Goal: Task Accomplishment & Management: Use online tool/utility

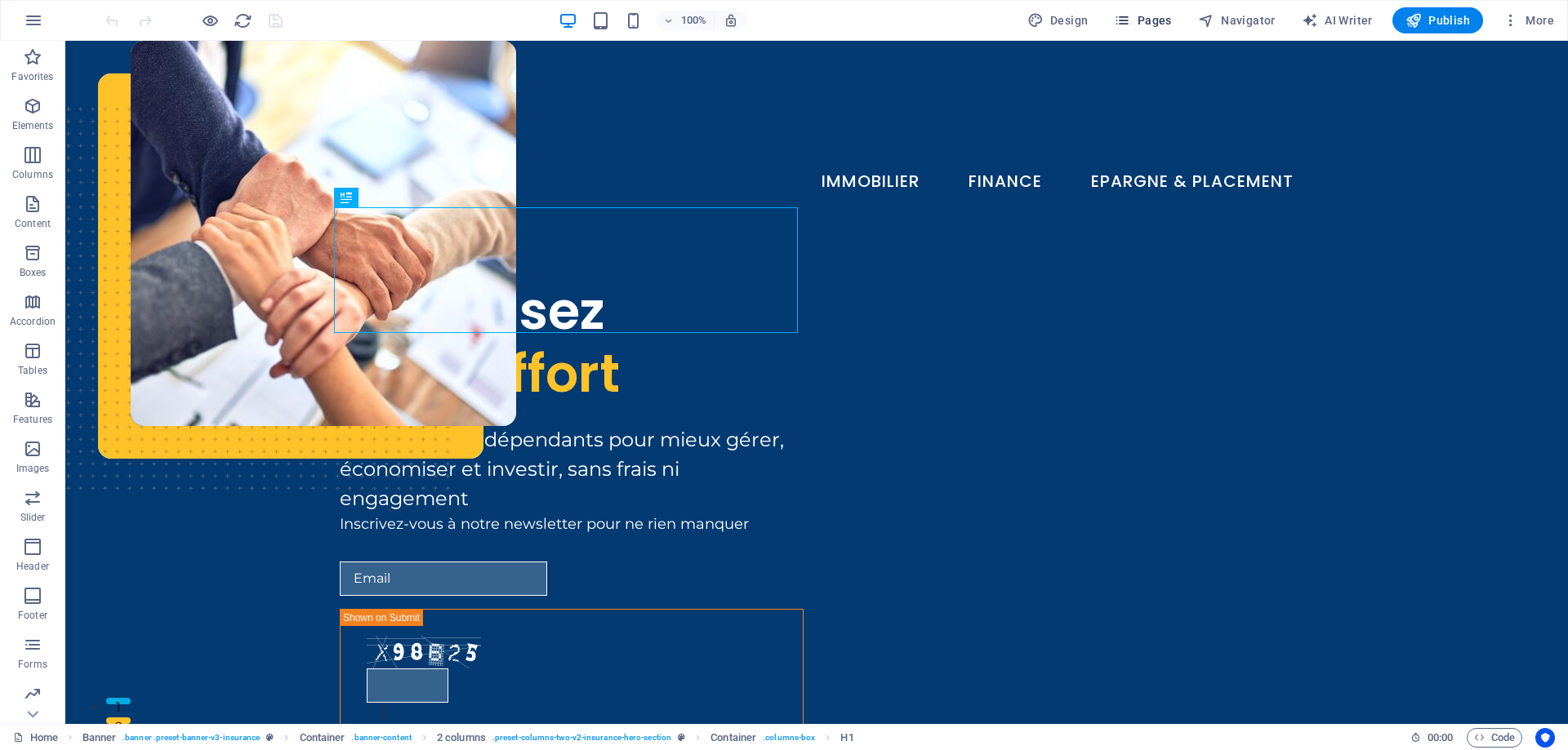
click at [1154, 23] on span "Pages" at bounding box center [1142, 20] width 57 height 16
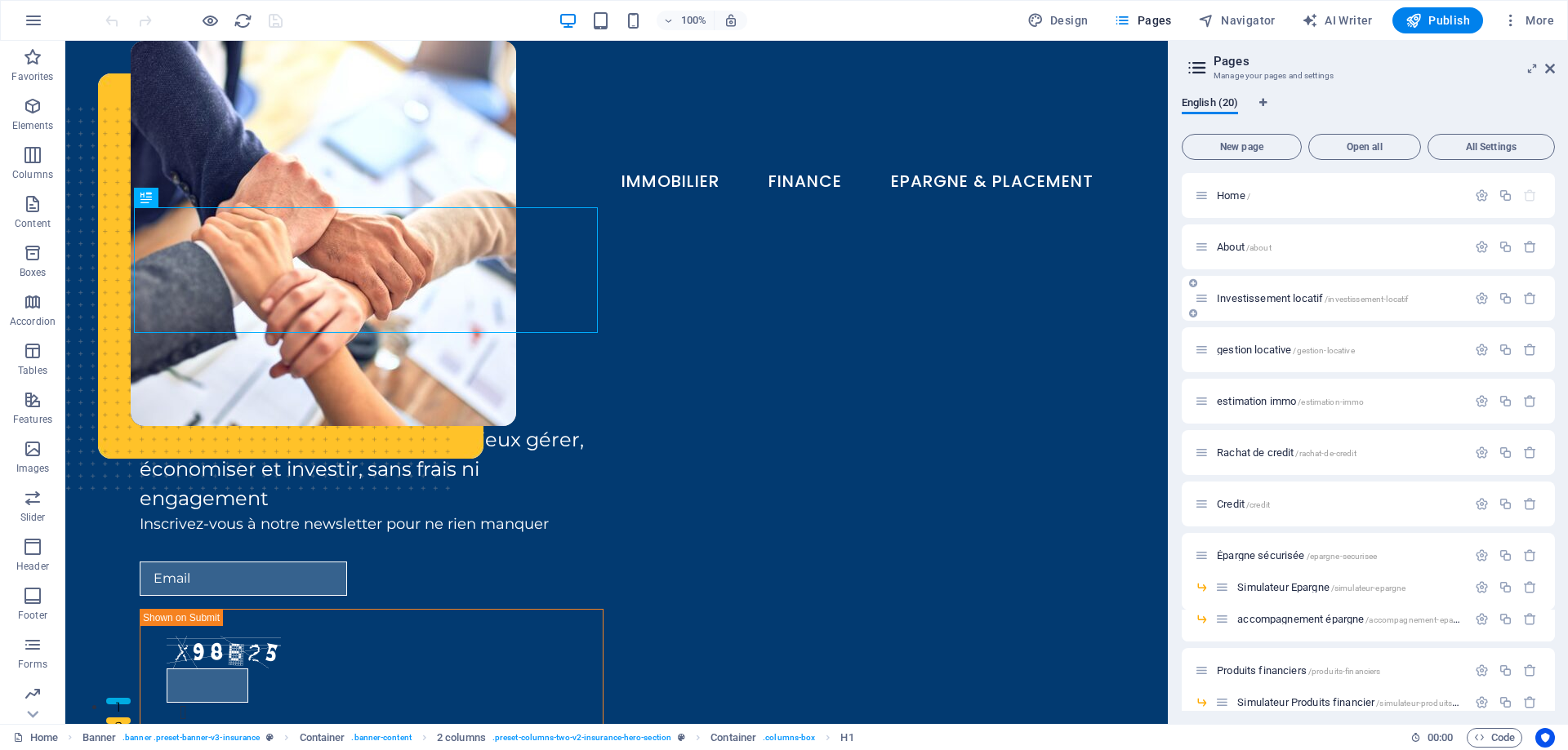
click at [1277, 296] on span "Investissement locatif /investissement-locatif" at bounding box center [1311, 298] width 191 height 13
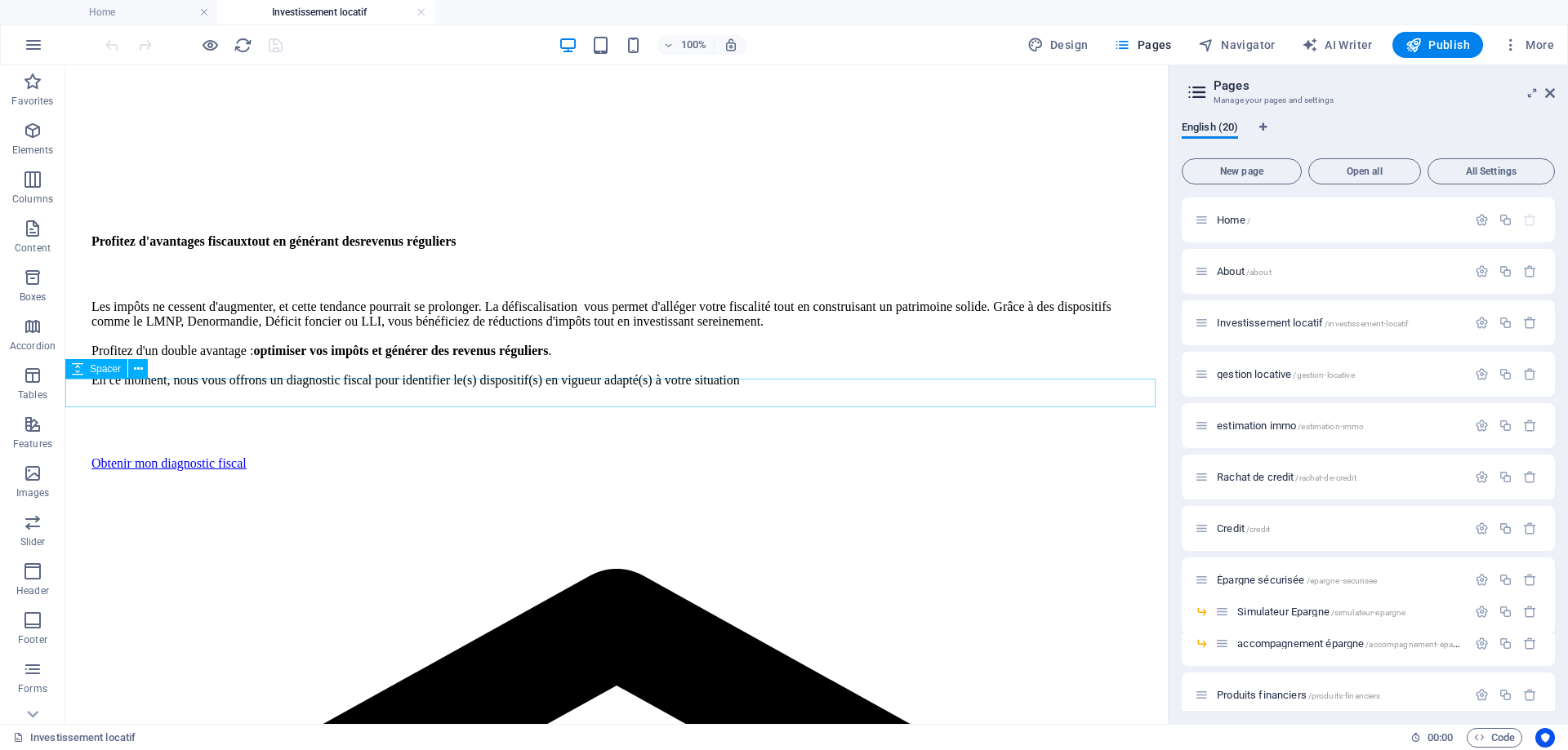
scroll to position [653, 0]
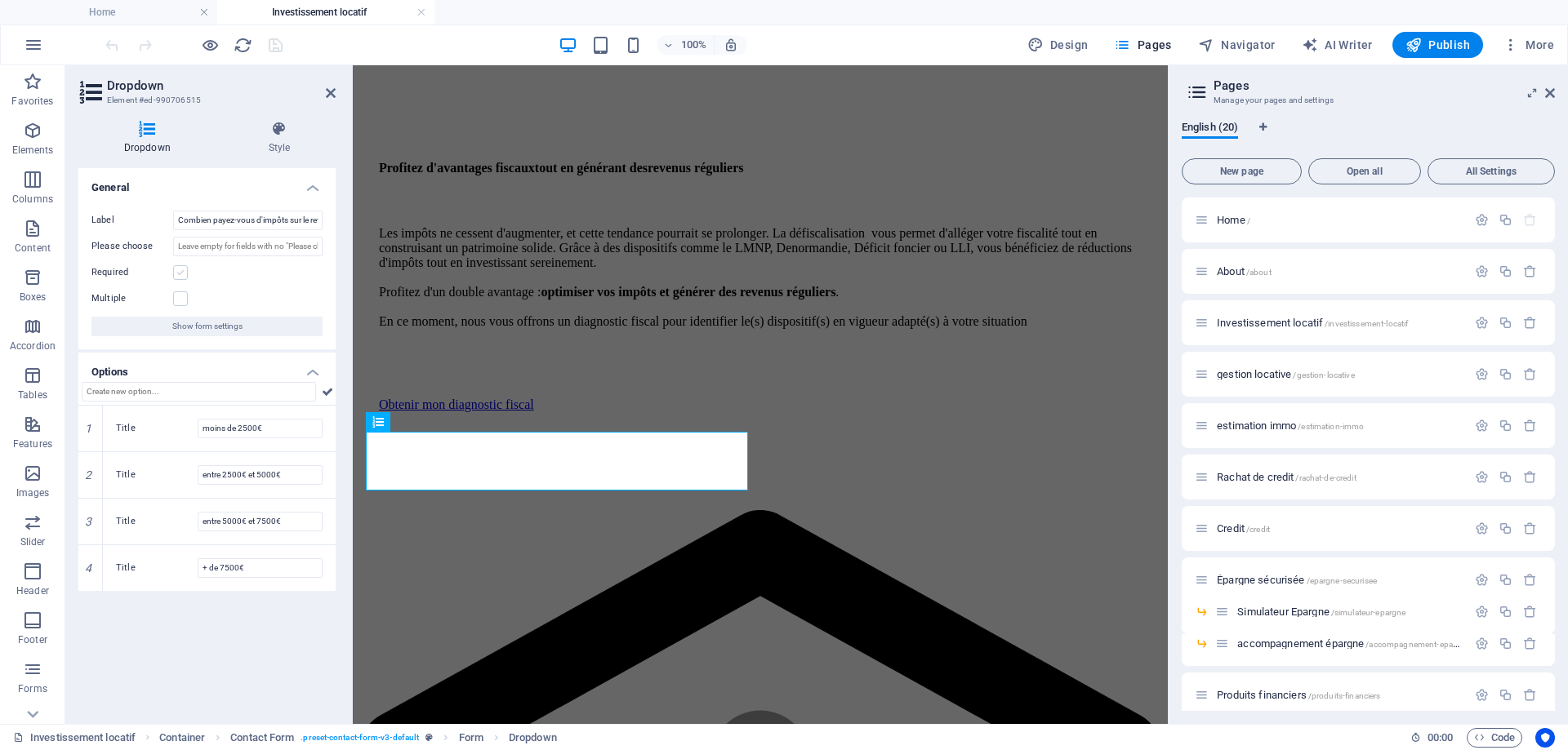
click at [183, 276] on label at bounding box center [180, 272] width 15 height 15
click at [0, 0] on input "Required" at bounding box center [0, 0] width 0 height 0
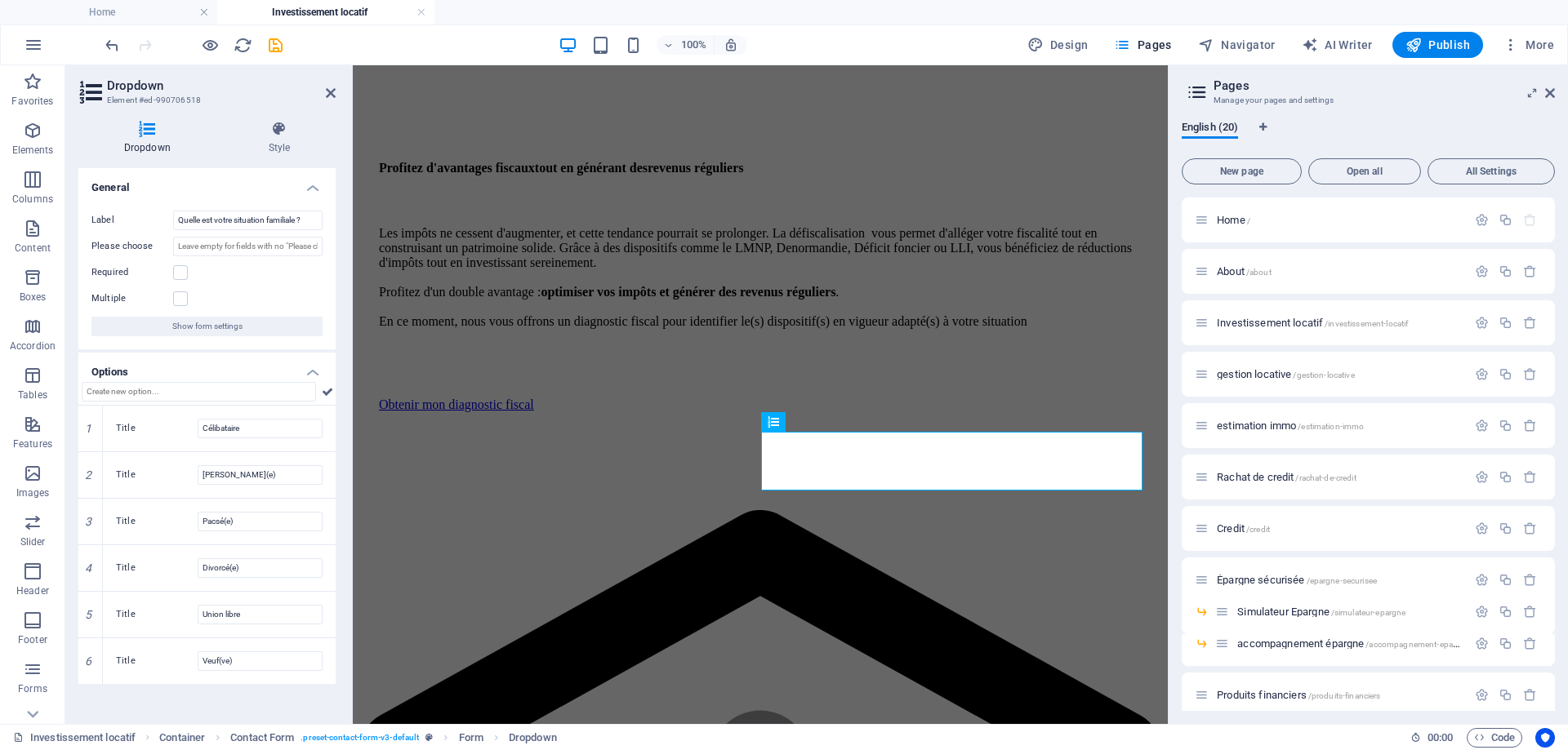
click at [182, 281] on div "Required" at bounding box center [206, 272] width 231 height 19
click at [185, 266] on label at bounding box center [180, 272] width 15 height 15
click at [0, 0] on input "Required" at bounding box center [0, 0] width 0 height 0
click at [329, 97] on icon at bounding box center [330, 92] width 10 height 13
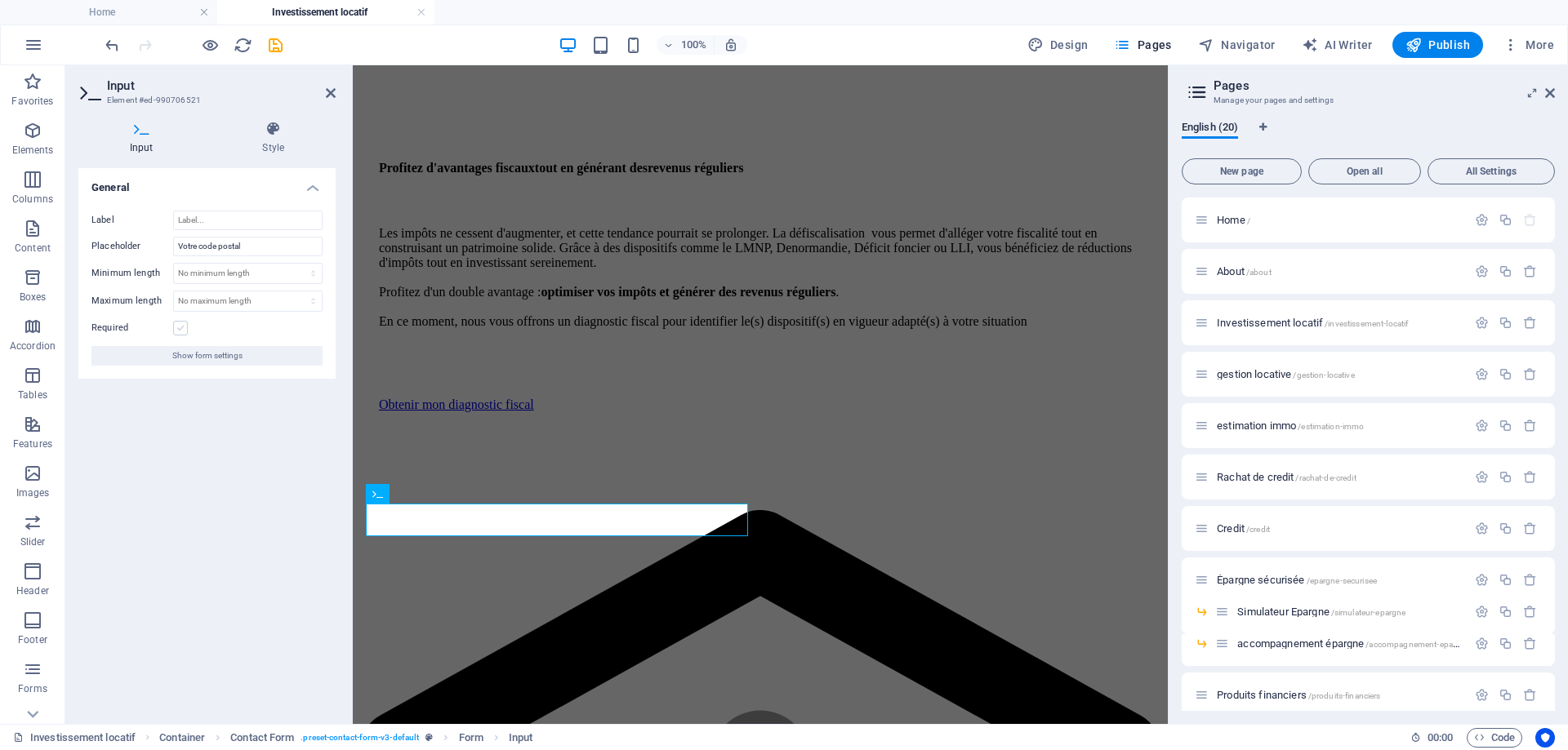
click at [180, 328] on label at bounding box center [180, 328] width 15 height 15
click at [0, 0] on input "Required" at bounding box center [0, 0] width 0 height 0
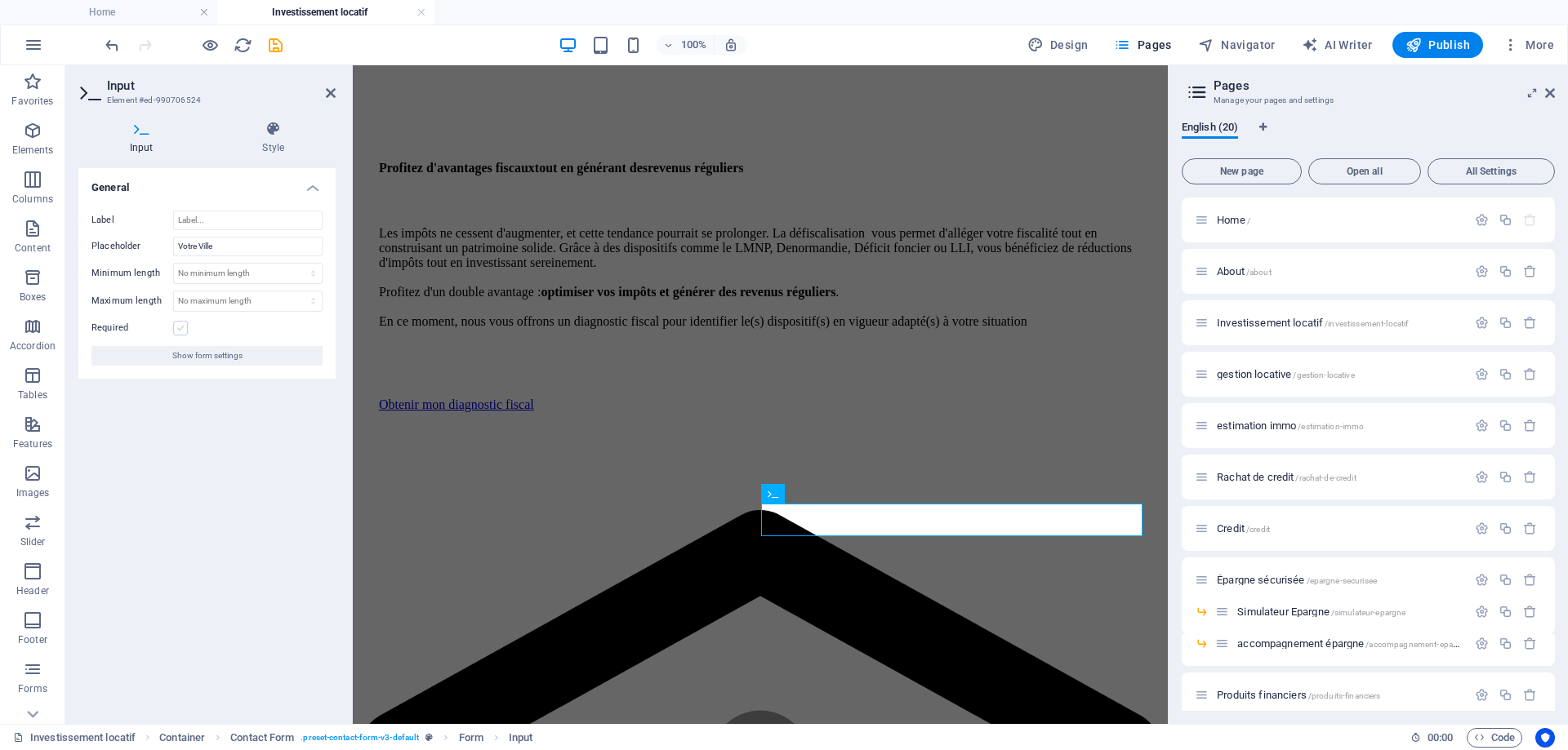
click at [175, 326] on label at bounding box center [180, 328] width 15 height 15
click at [0, 0] on input "Required" at bounding box center [0, 0] width 0 height 0
click at [332, 93] on icon at bounding box center [330, 92] width 10 height 13
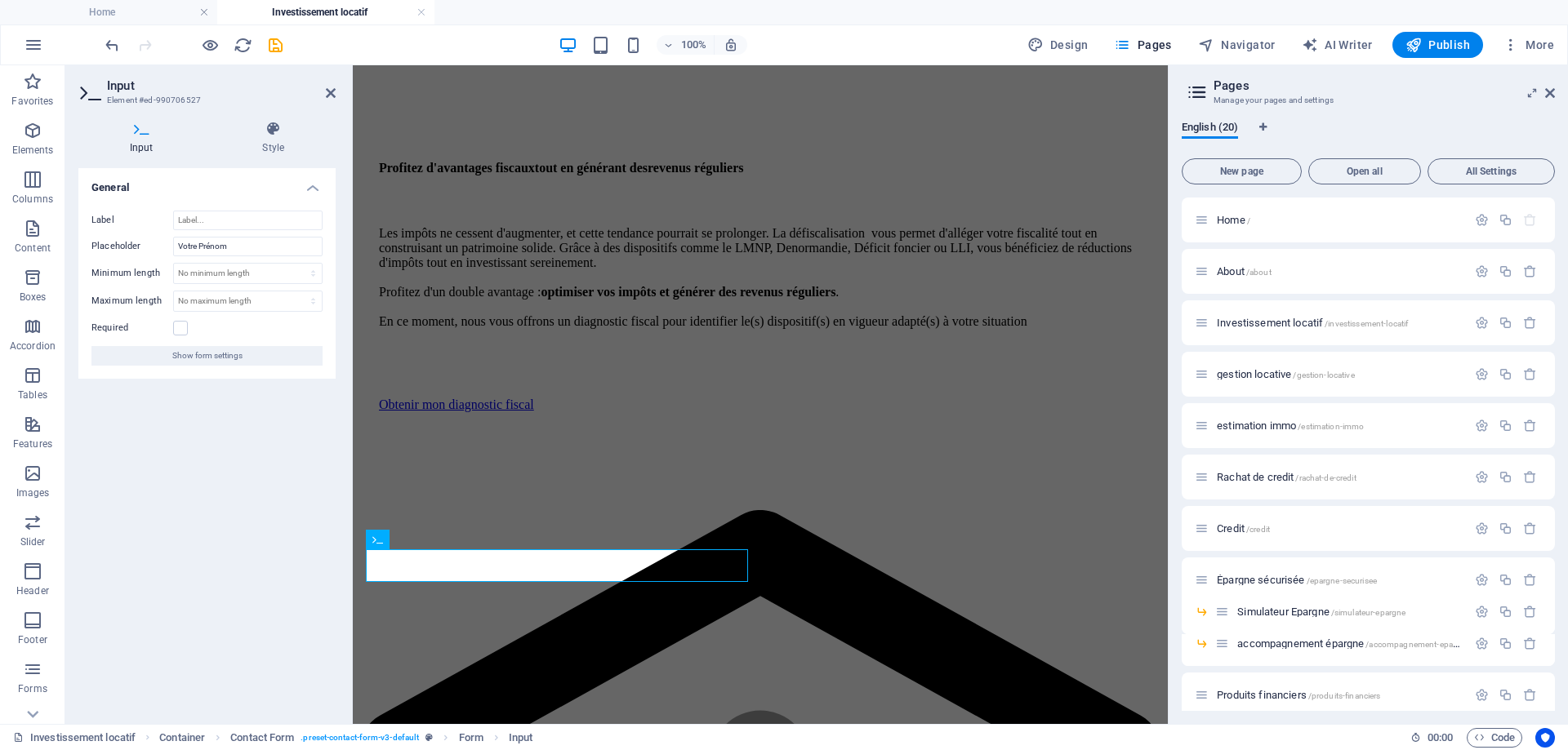
click at [173, 319] on div "Required" at bounding box center [206, 328] width 231 height 19
click at [180, 324] on label at bounding box center [180, 328] width 15 height 15
click at [0, 0] on input "Required" at bounding box center [0, 0] width 0 height 0
click at [326, 85] on h2 "Input" at bounding box center [221, 85] width 229 height 15
click at [334, 91] on icon at bounding box center [330, 92] width 10 height 13
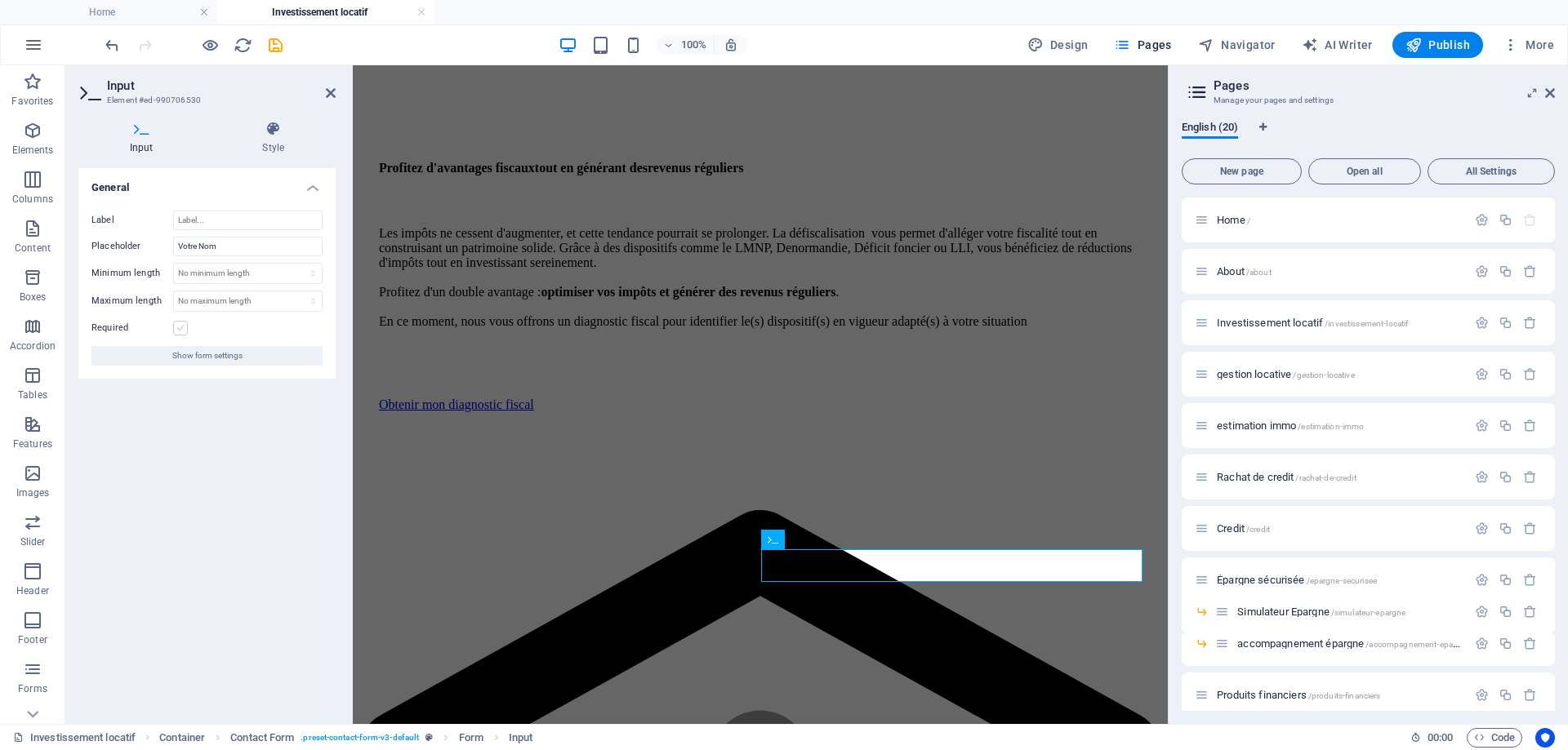
click at [181, 327] on label at bounding box center [180, 328] width 15 height 15
click at [0, 0] on input "Required" at bounding box center [0, 0] width 0 height 0
click at [337, 94] on aside "Input Element #ed-990706530 Input Style General Label Placeholder Votre Nom Min…" at bounding box center [208, 394] width 288 height 659
click at [330, 91] on icon at bounding box center [330, 92] width 10 height 13
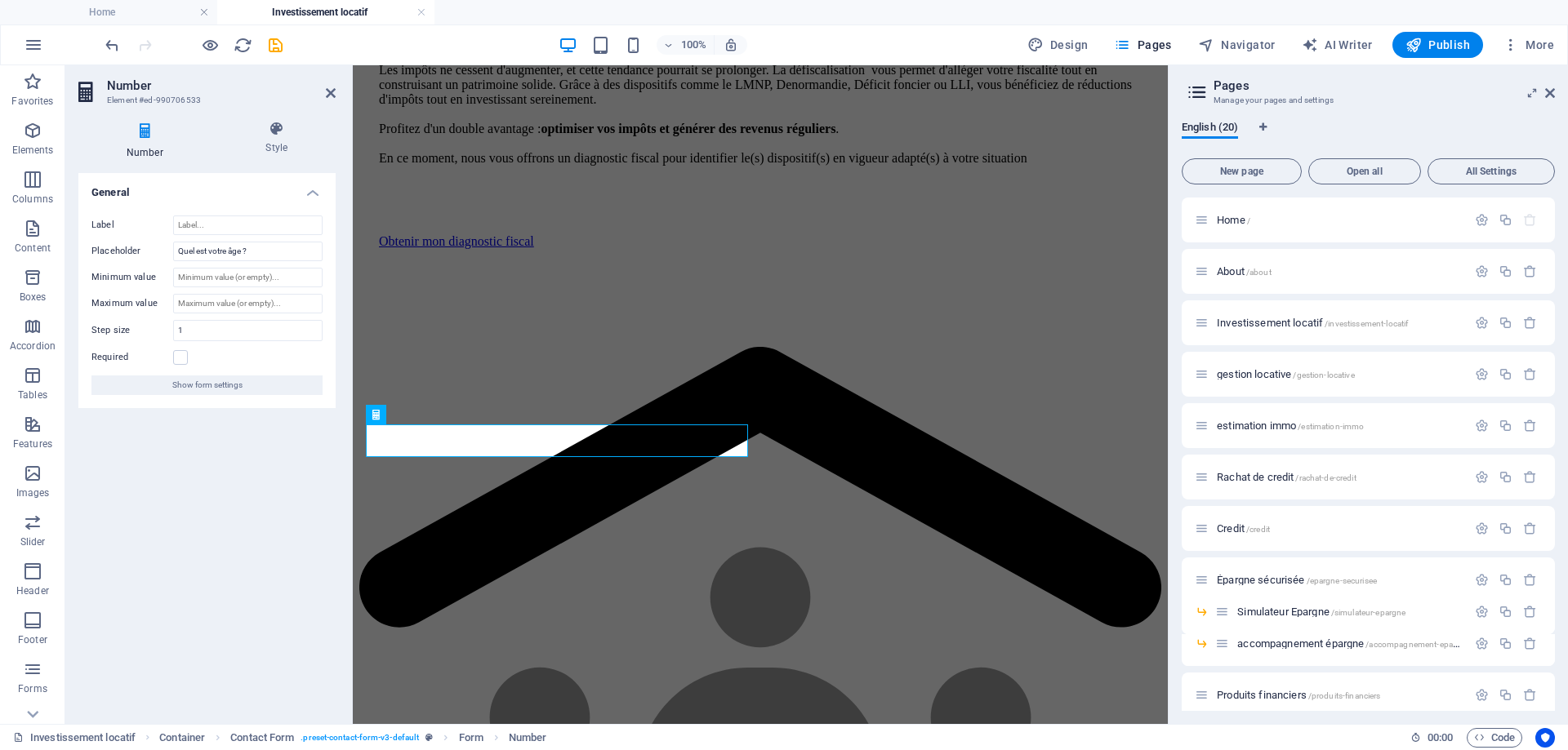
scroll to position [824, 0]
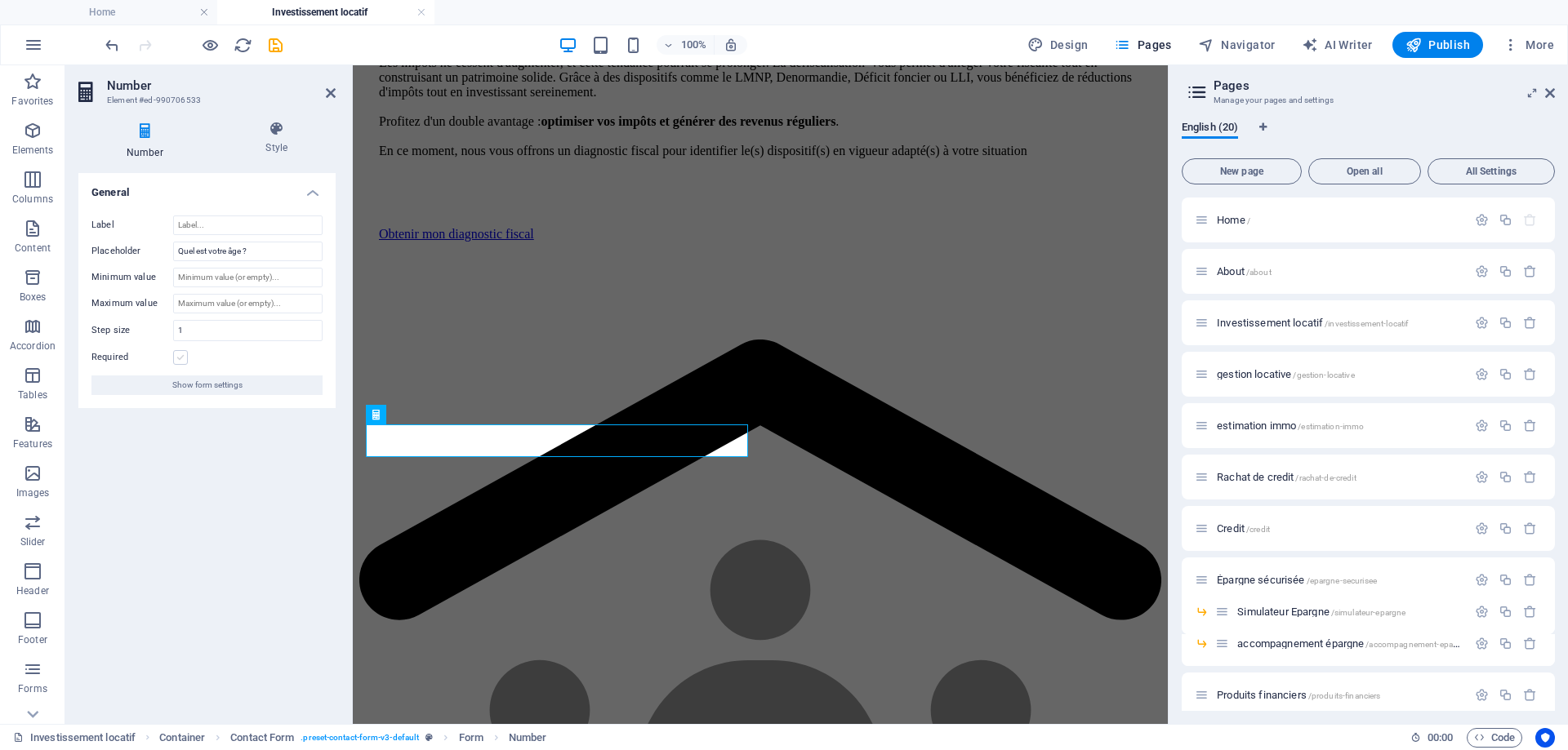
click at [184, 359] on label at bounding box center [180, 357] width 15 height 15
click at [0, 0] on input "Required" at bounding box center [0, 0] width 0 height 0
drag, startPoint x: 330, startPoint y: 95, endPoint x: 277, endPoint y: 64, distance: 61.4
click at [330, 95] on icon at bounding box center [330, 92] width 10 height 13
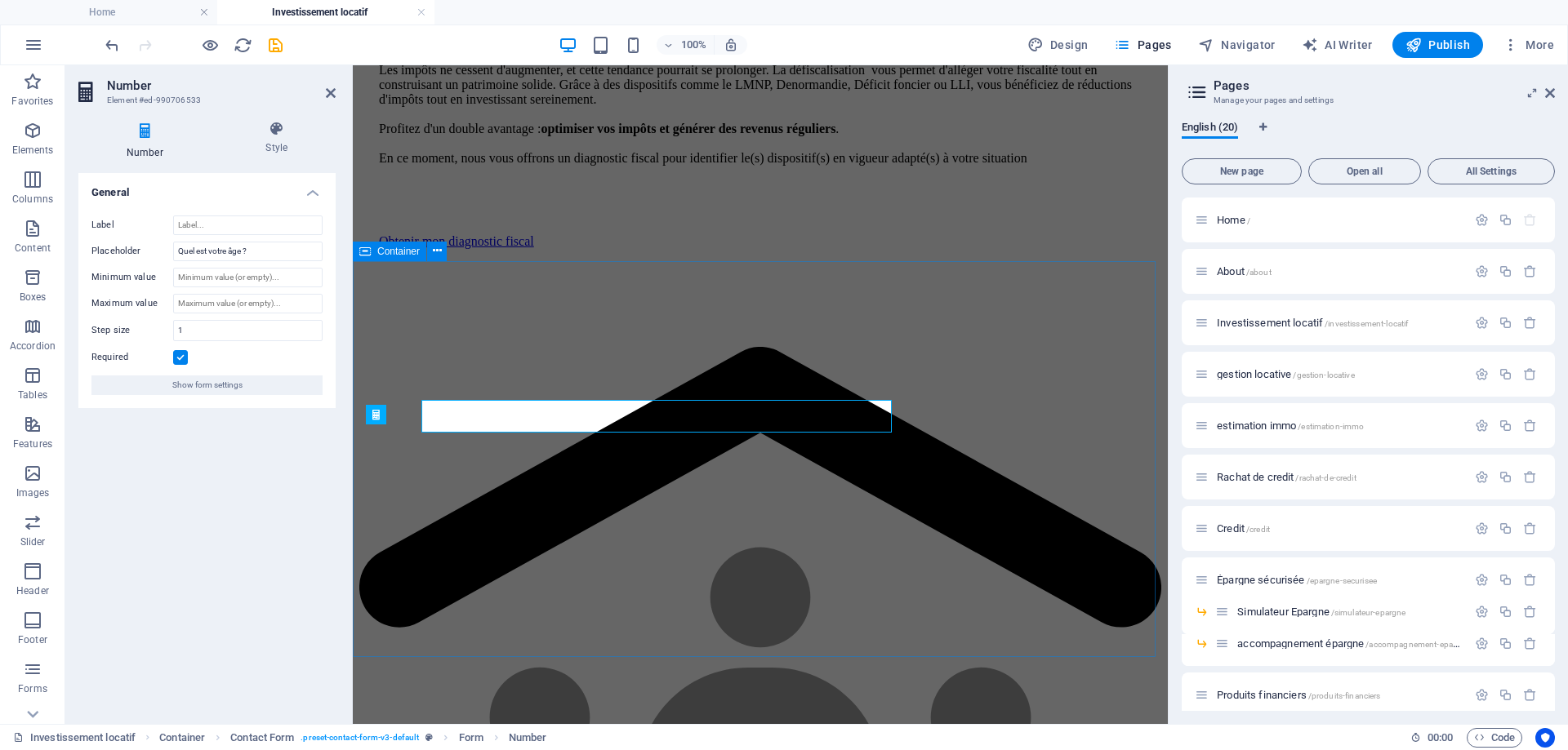
scroll to position [824, 0]
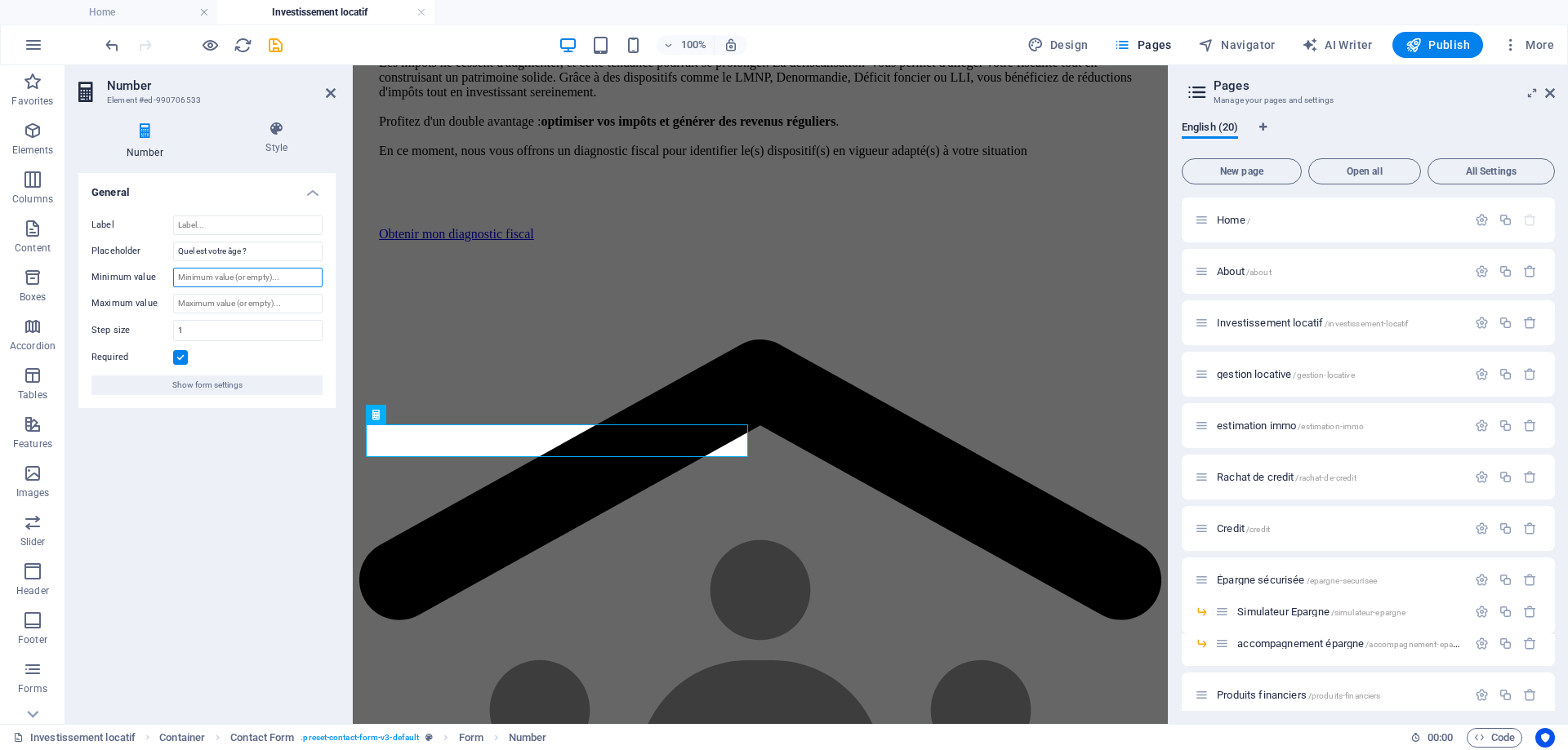
click at [206, 279] on input "Minimum value" at bounding box center [248, 277] width 149 height 19
type input "25"
click at [212, 302] on input "Maximum value" at bounding box center [248, 303] width 149 height 19
type input "59"
click at [328, 91] on icon at bounding box center [330, 92] width 10 height 13
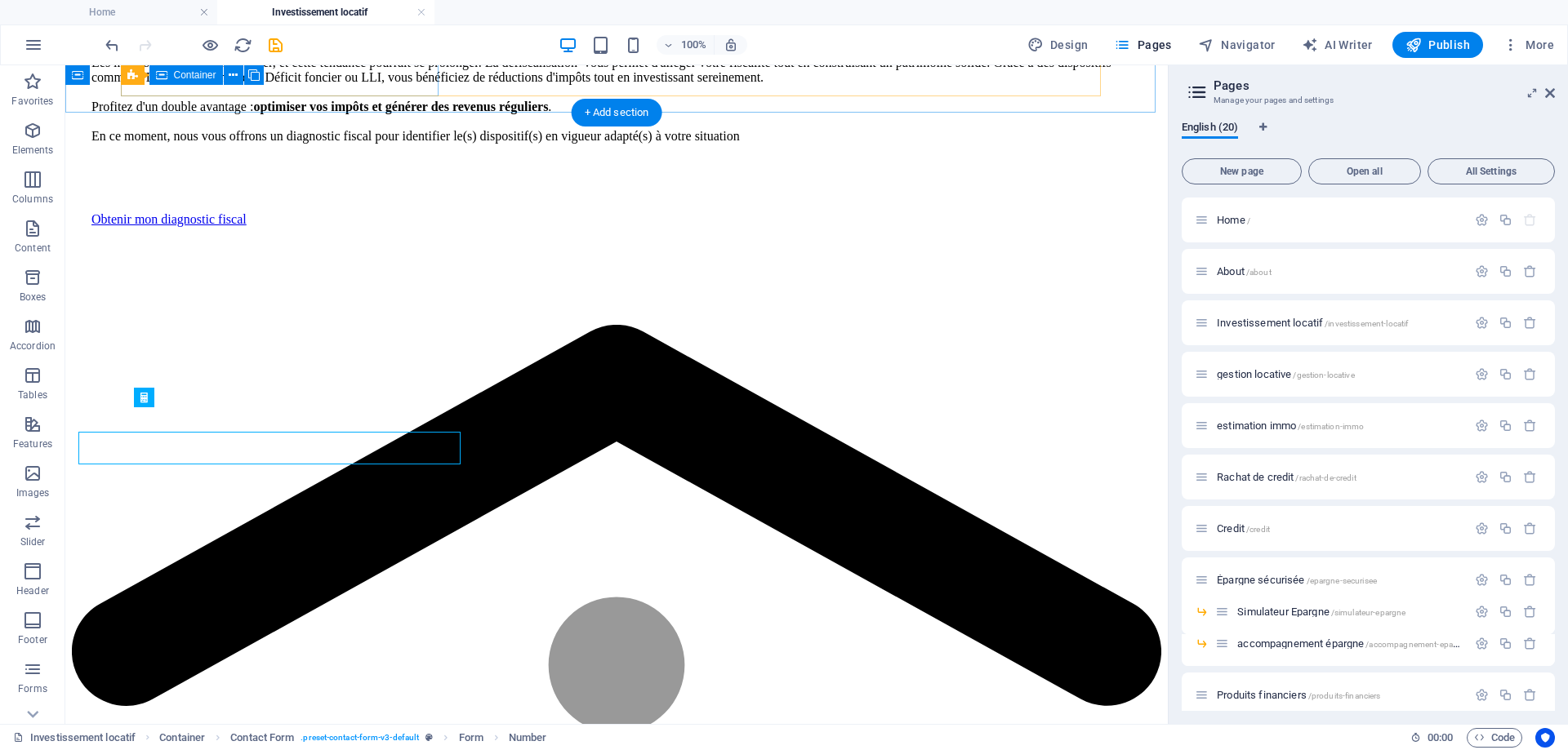
scroll to position [817, 0]
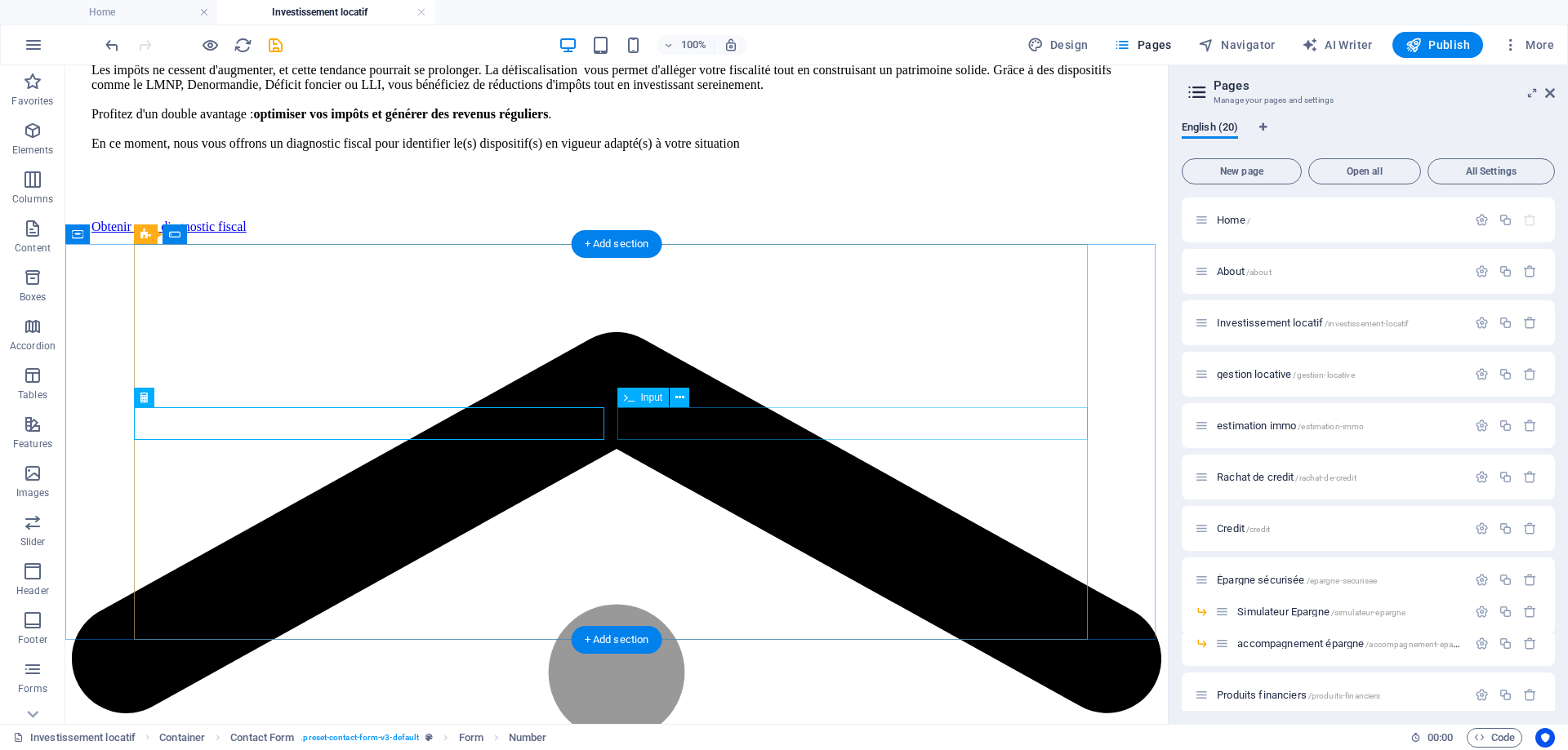
select select "characters"
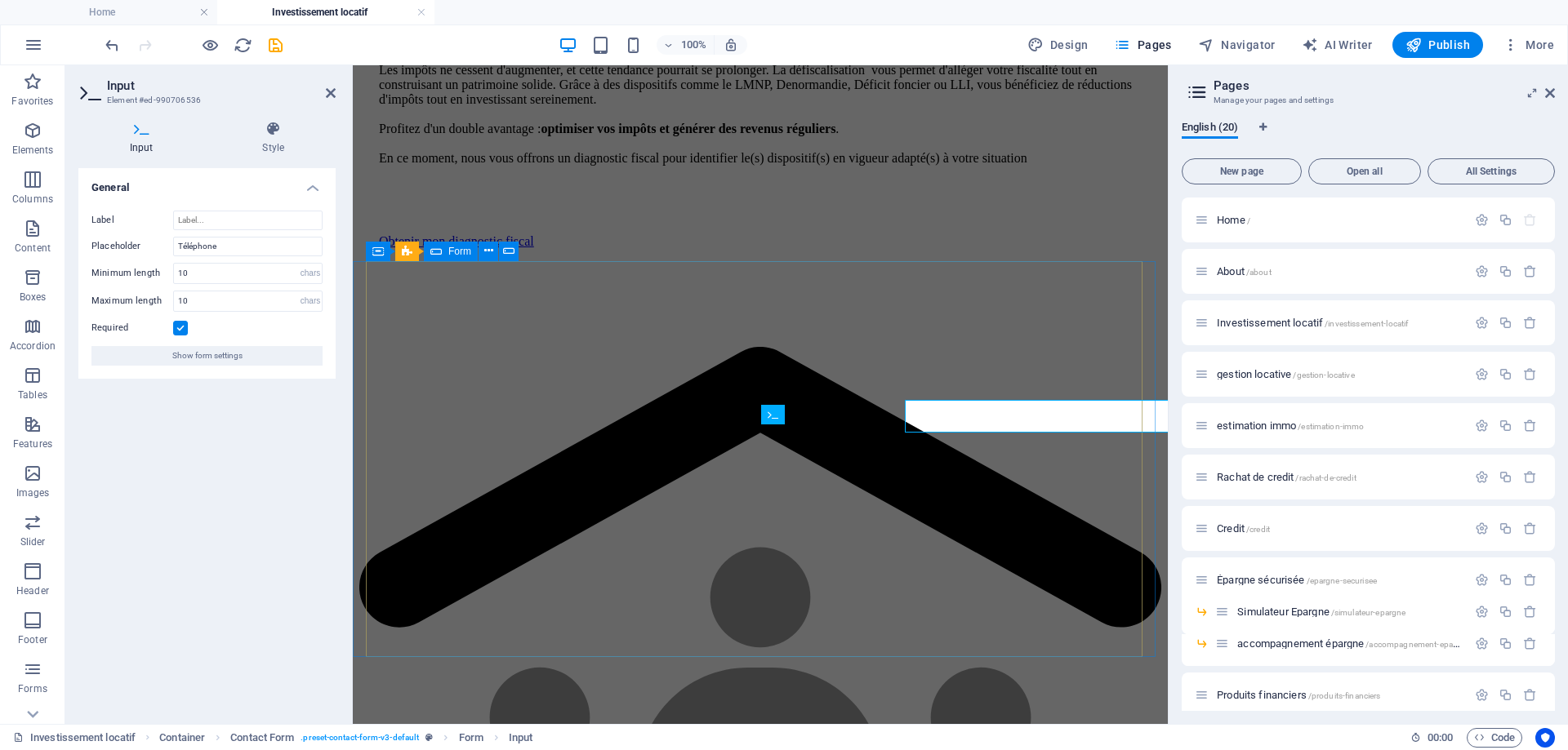
scroll to position [824, 0]
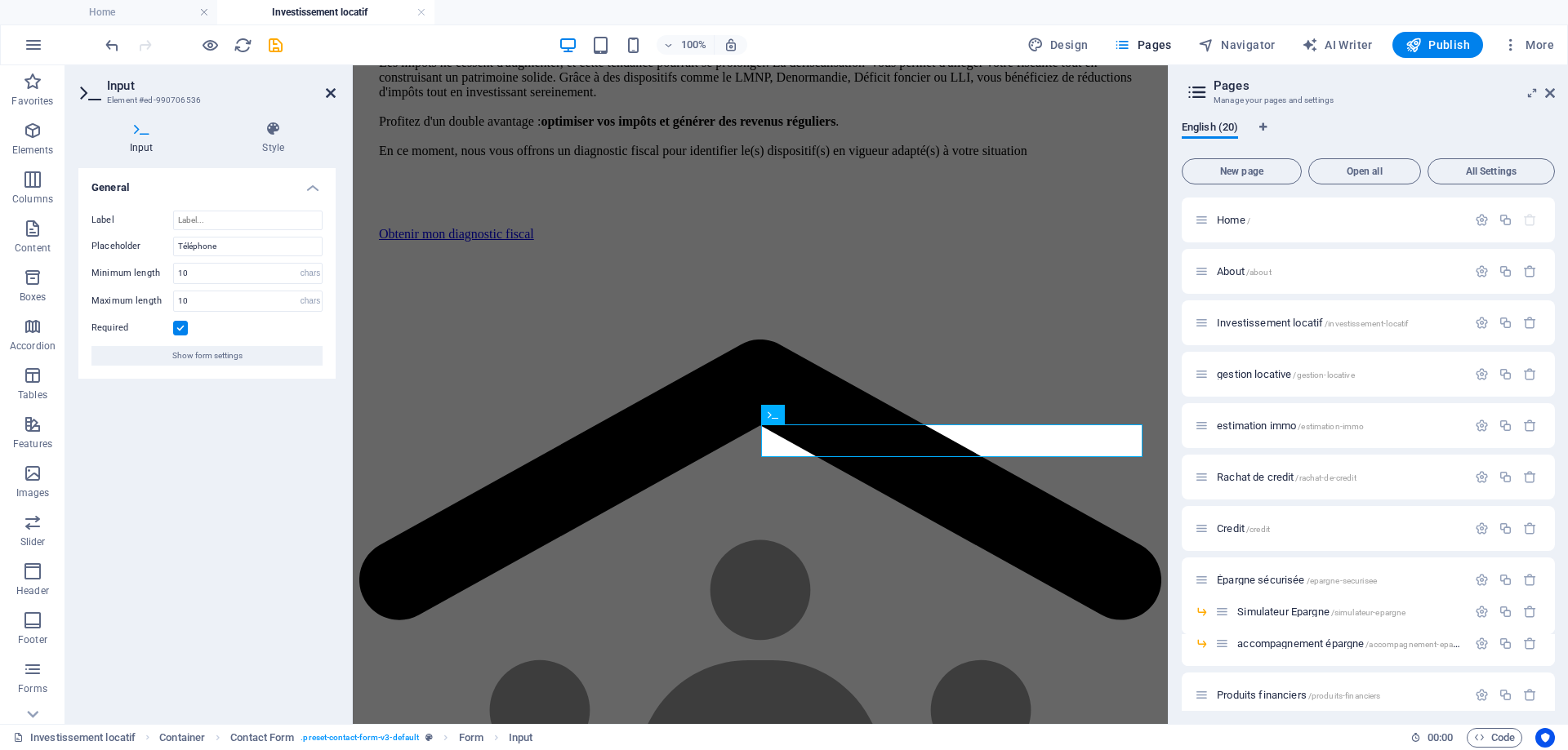
drag, startPoint x: 334, startPoint y: 91, endPoint x: 289, endPoint y: 274, distance: 188.5
click at [334, 91] on icon at bounding box center [330, 92] width 10 height 13
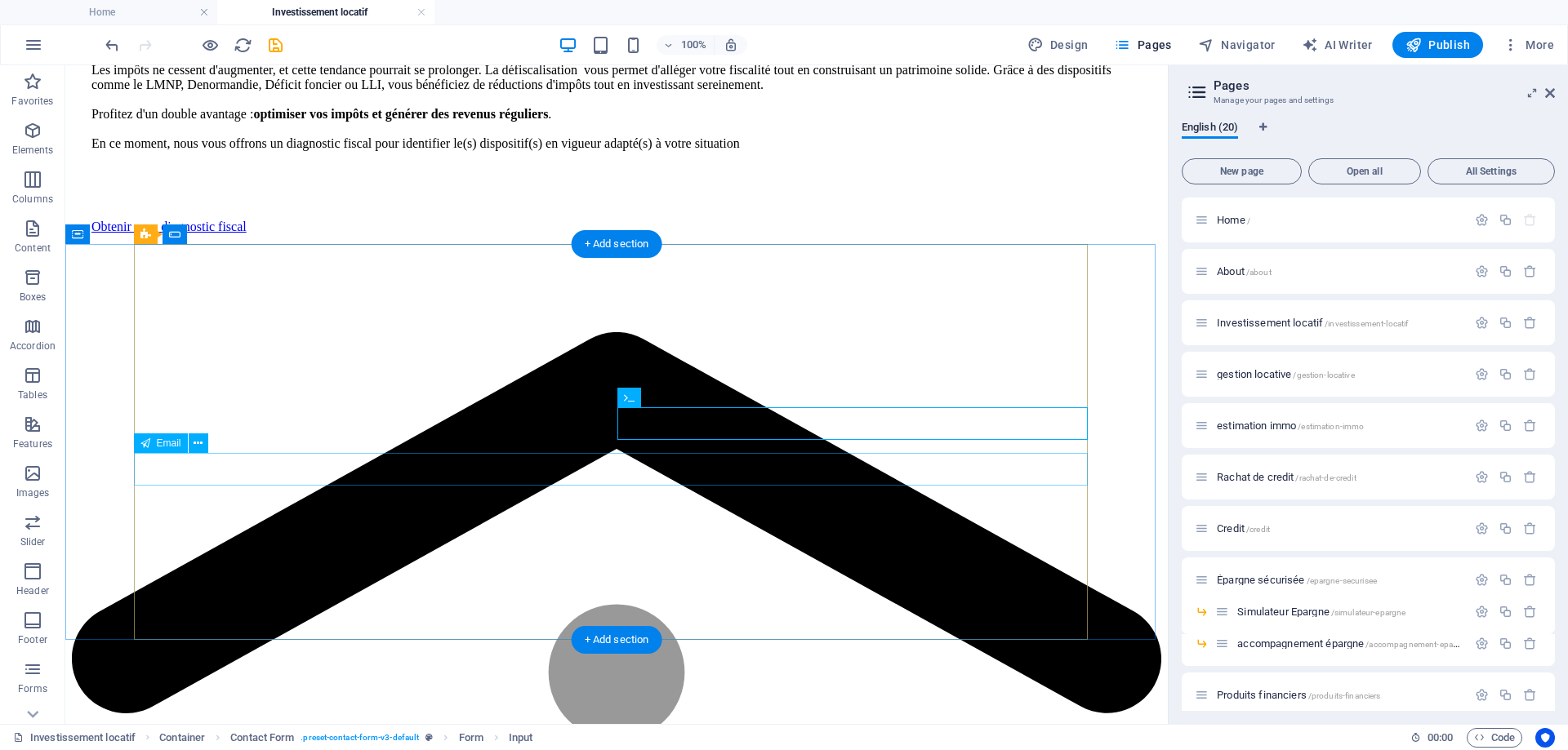
drag, startPoint x: 283, startPoint y: 531, endPoint x: 218, endPoint y: 465, distance: 92.6
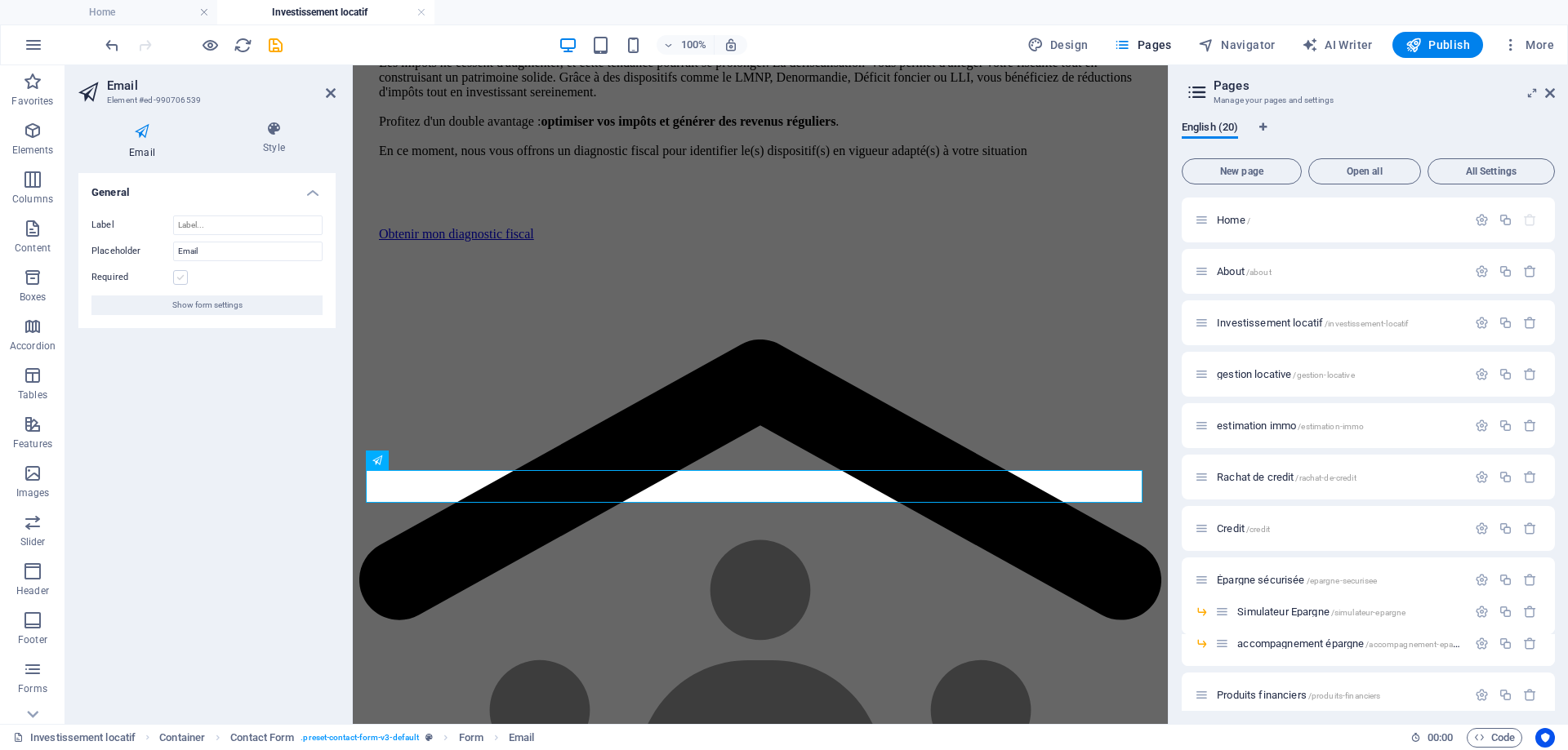
click at [181, 272] on label at bounding box center [180, 277] width 15 height 15
click at [0, 0] on input "Required" at bounding box center [0, 0] width 0 height 0
click at [333, 90] on icon at bounding box center [330, 92] width 10 height 13
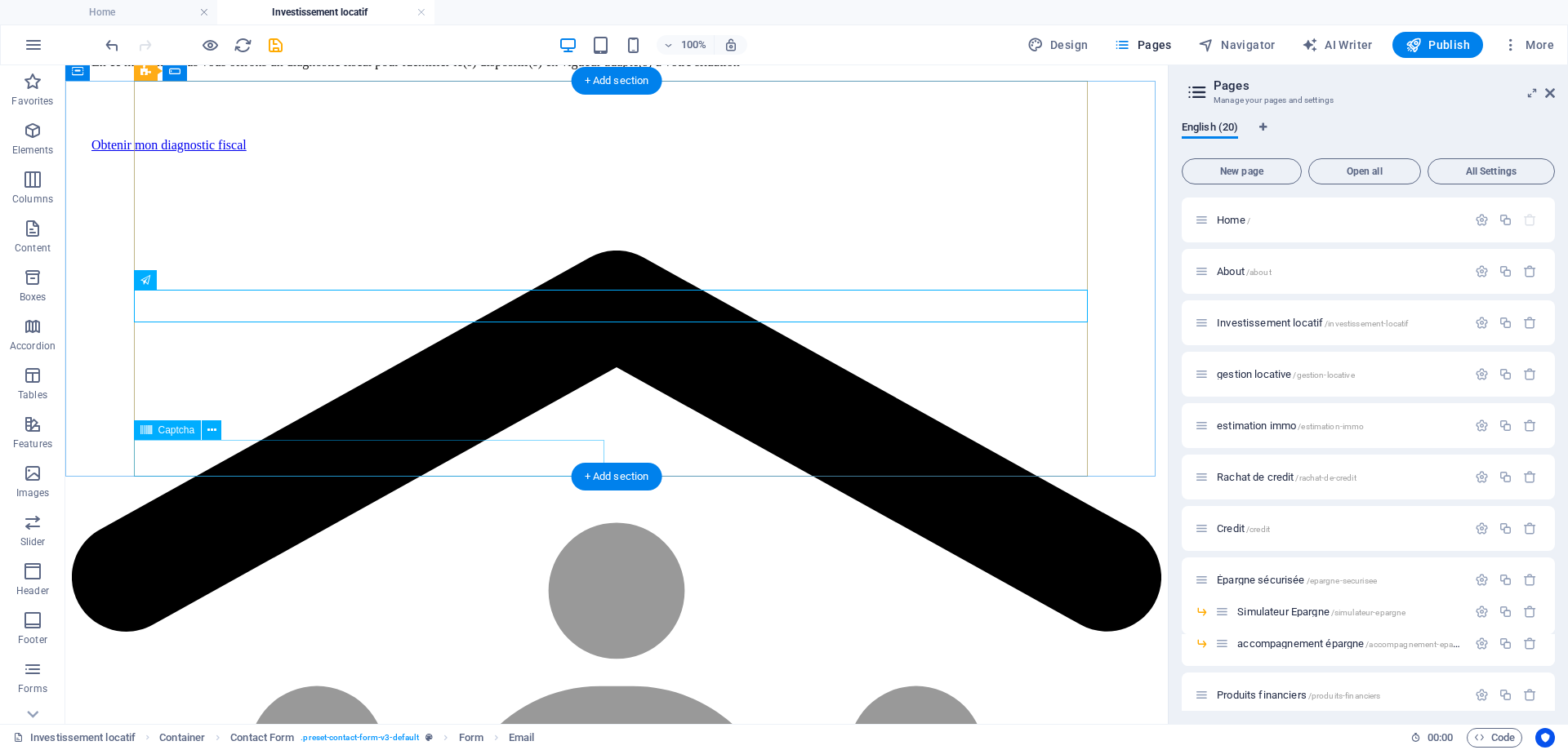
scroll to position [980, 0]
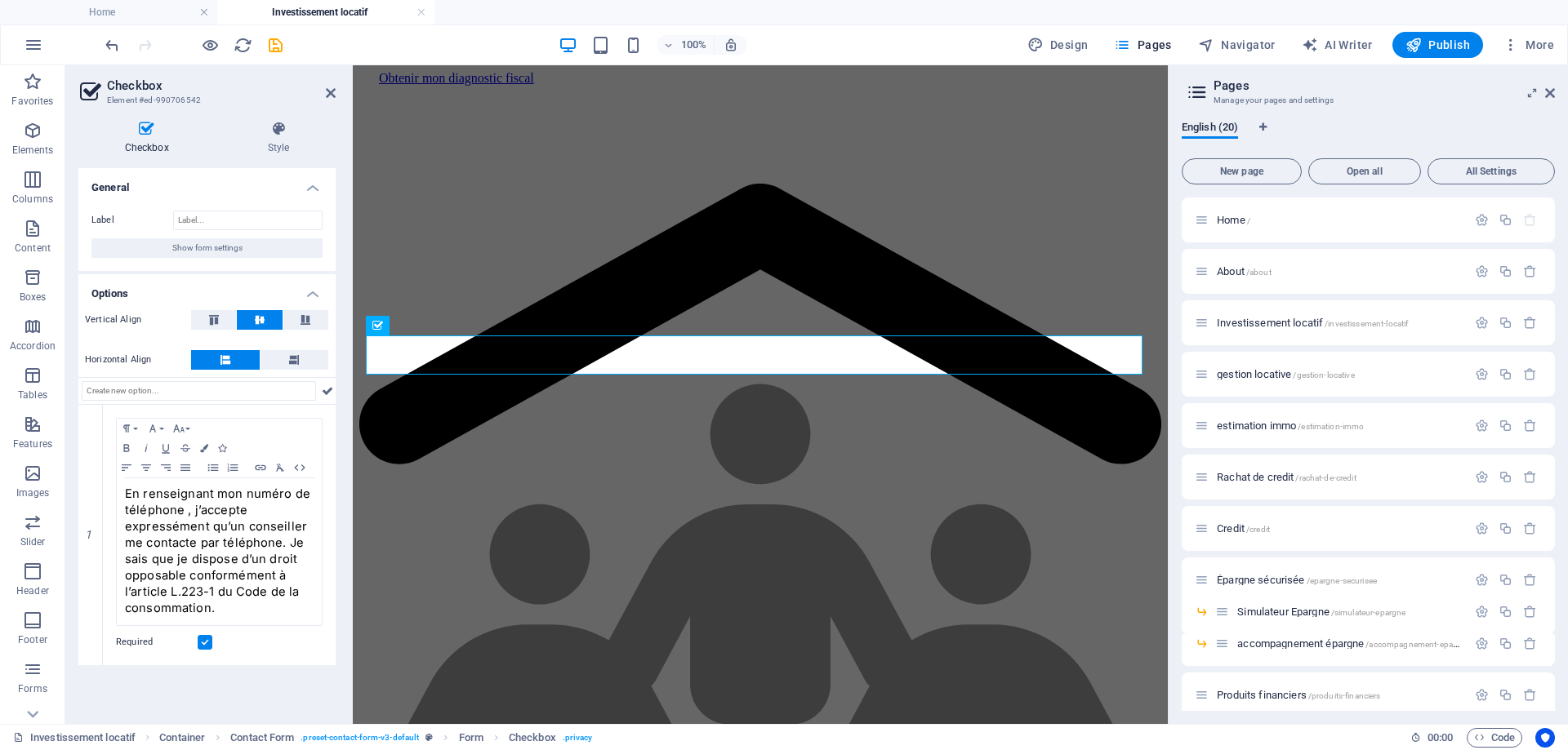
scroll to position [1004, 0]
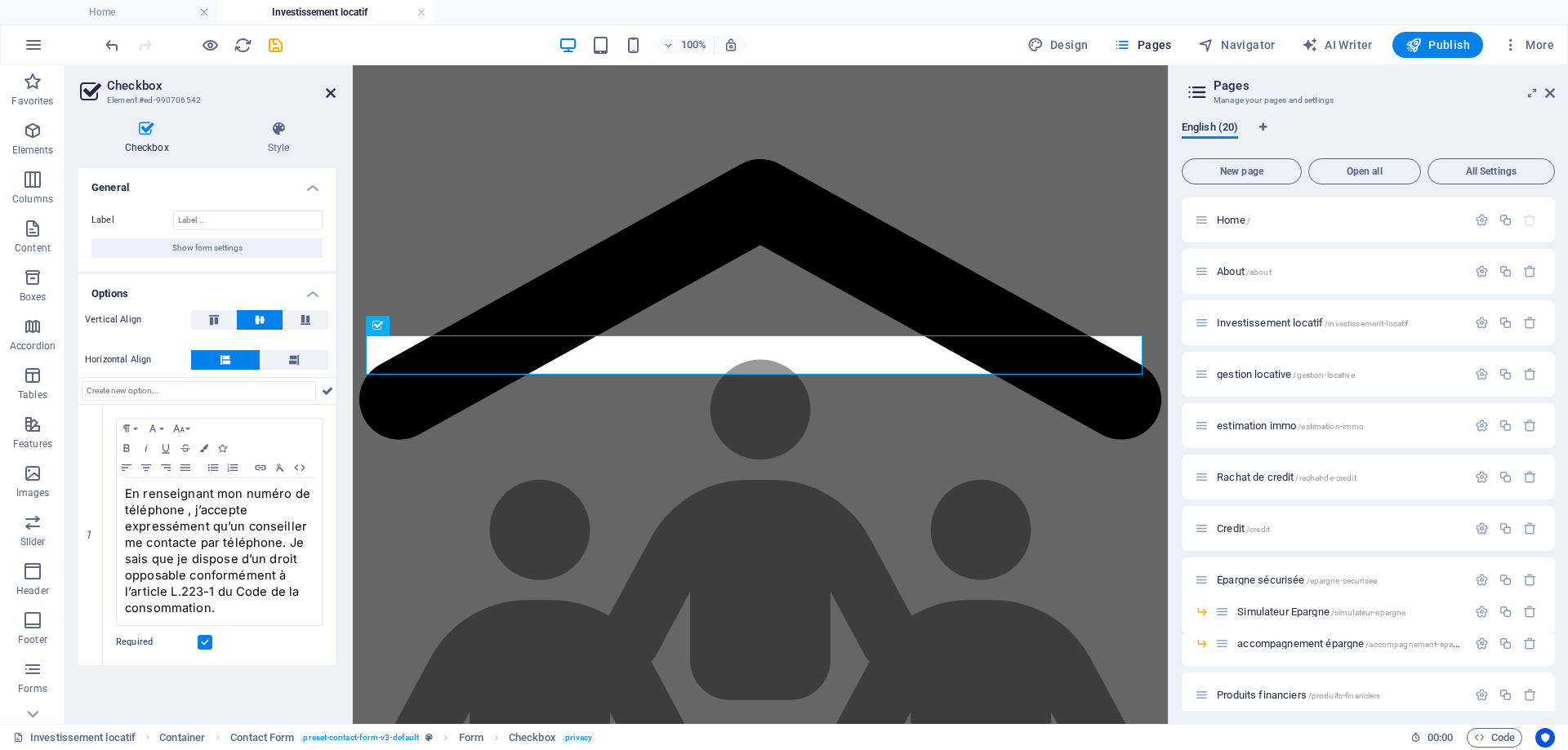
click at [328, 93] on icon at bounding box center [330, 92] width 10 height 13
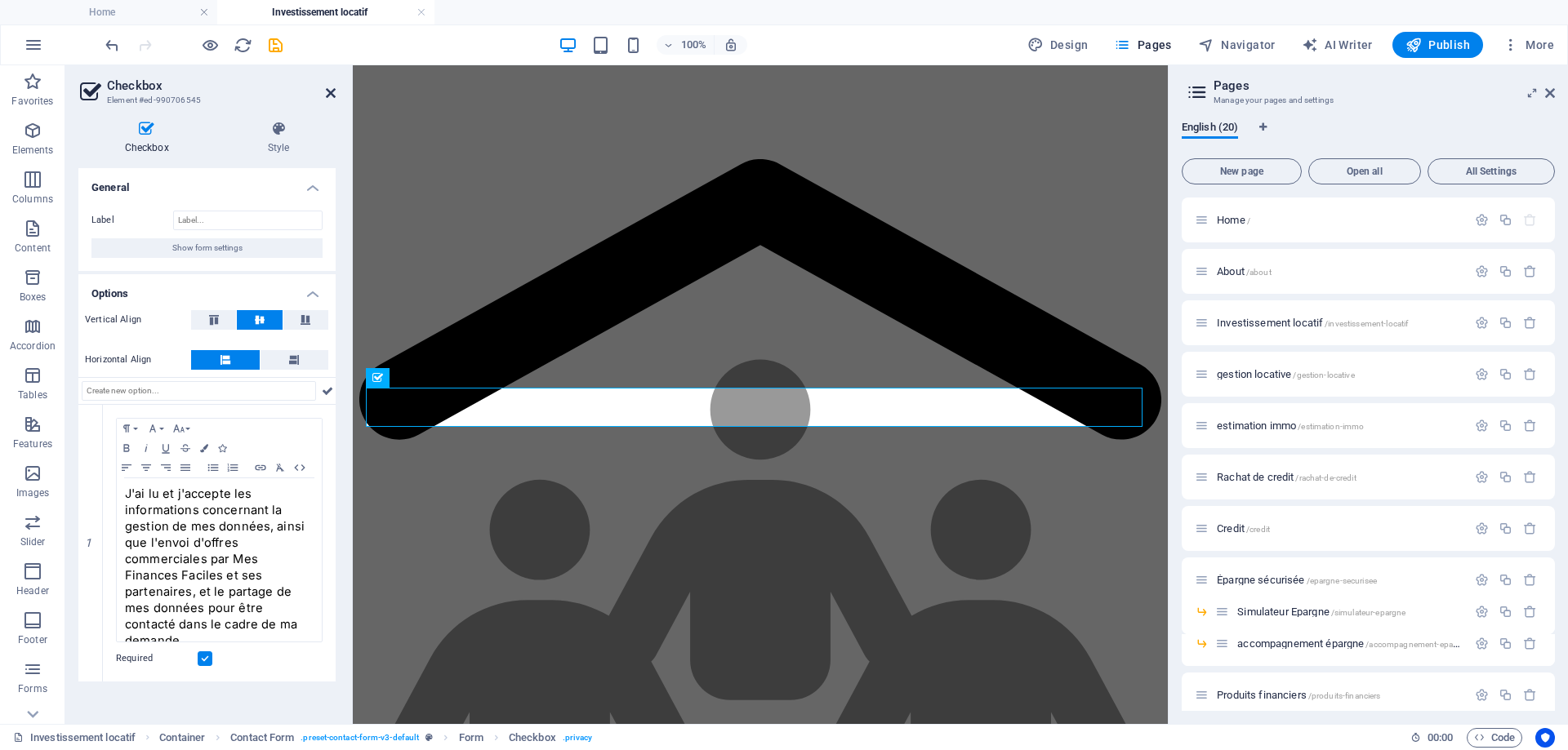
click at [331, 91] on icon at bounding box center [330, 92] width 10 height 13
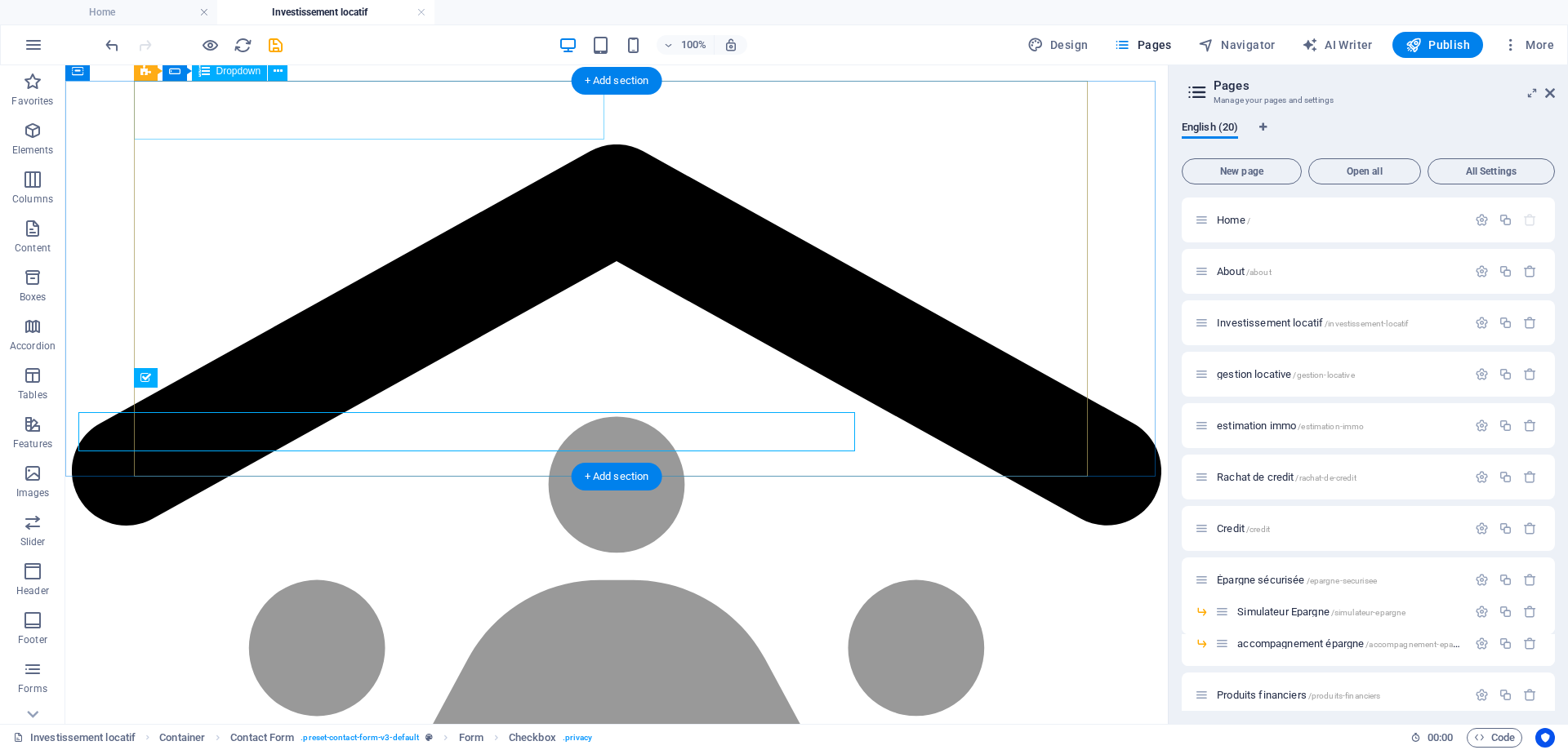
scroll to position [980, 0]
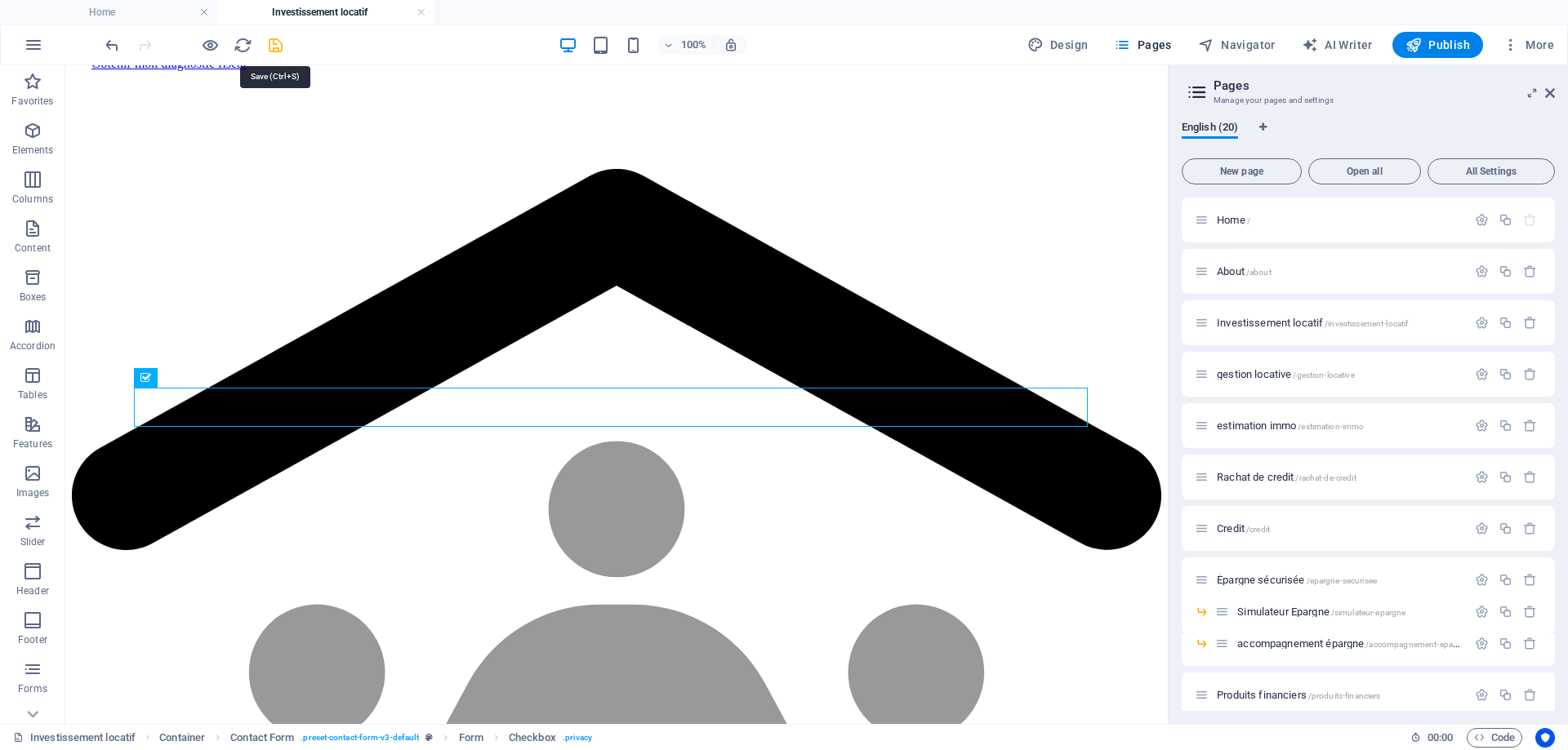
click at [277, 38] on icon "save" at bounding box center [275, 45] width 18 height 18
select select
checkbox input "false"
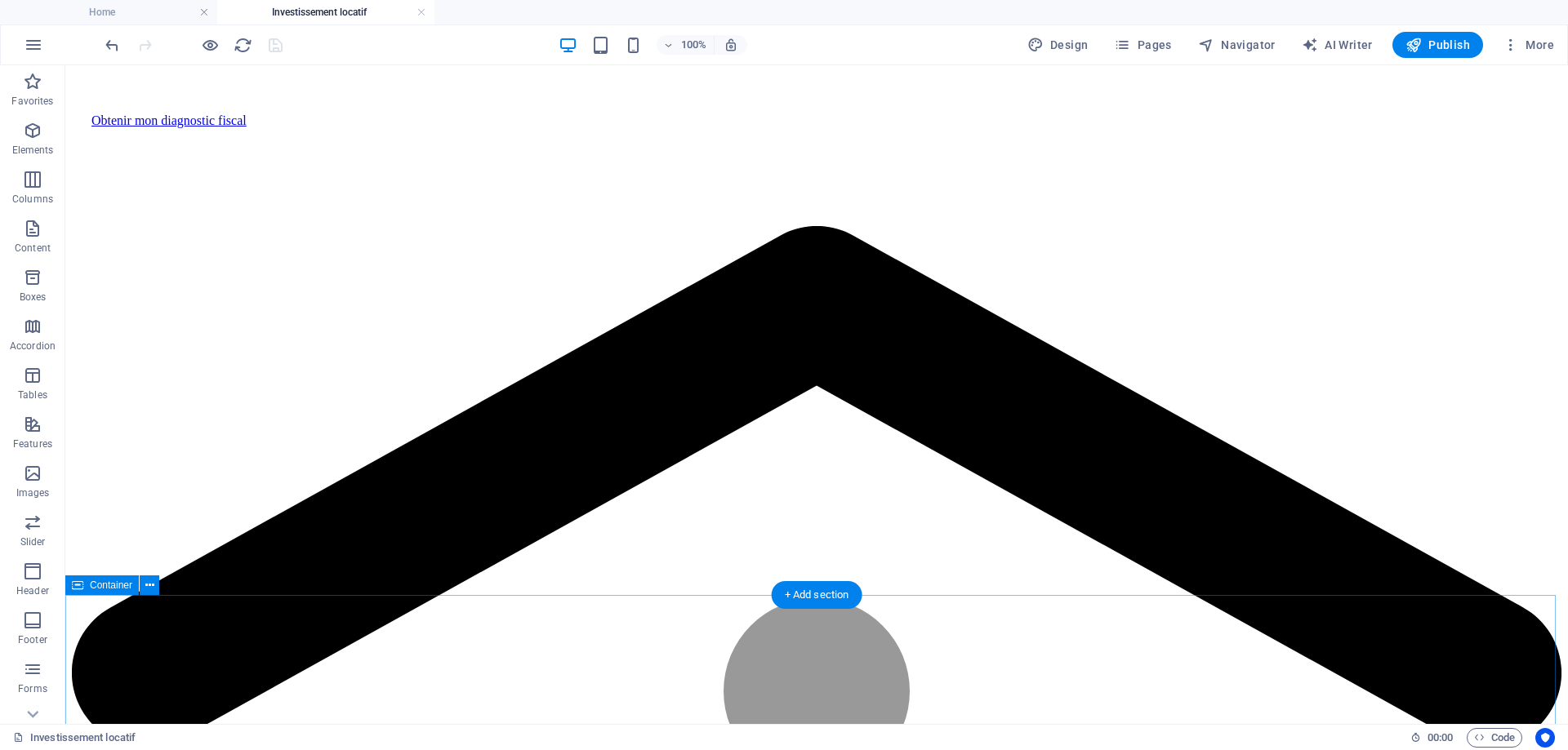
scroll to position [898, 0]
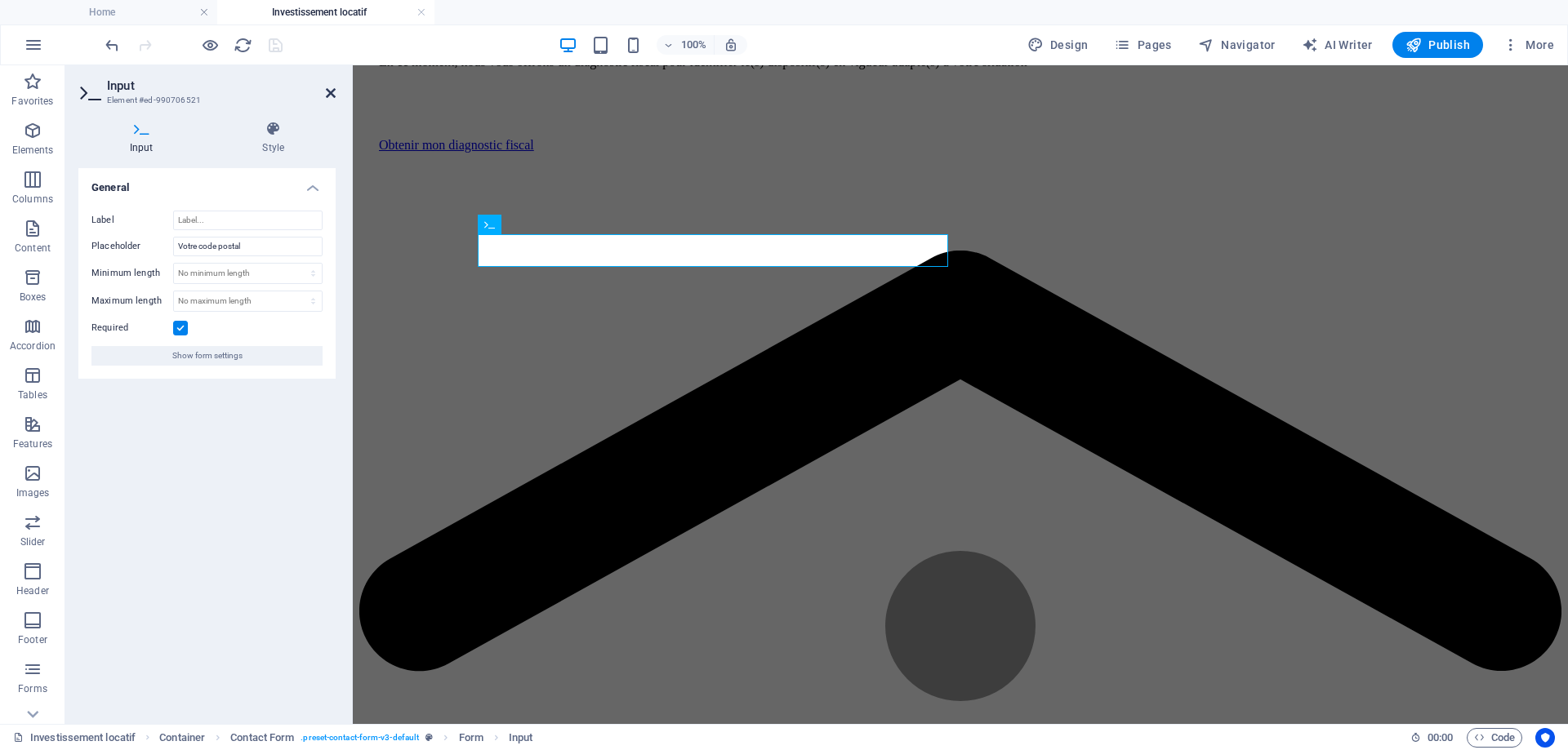
click at [331, 87] on icon at bounding box center [330, 92] width 10 height 13
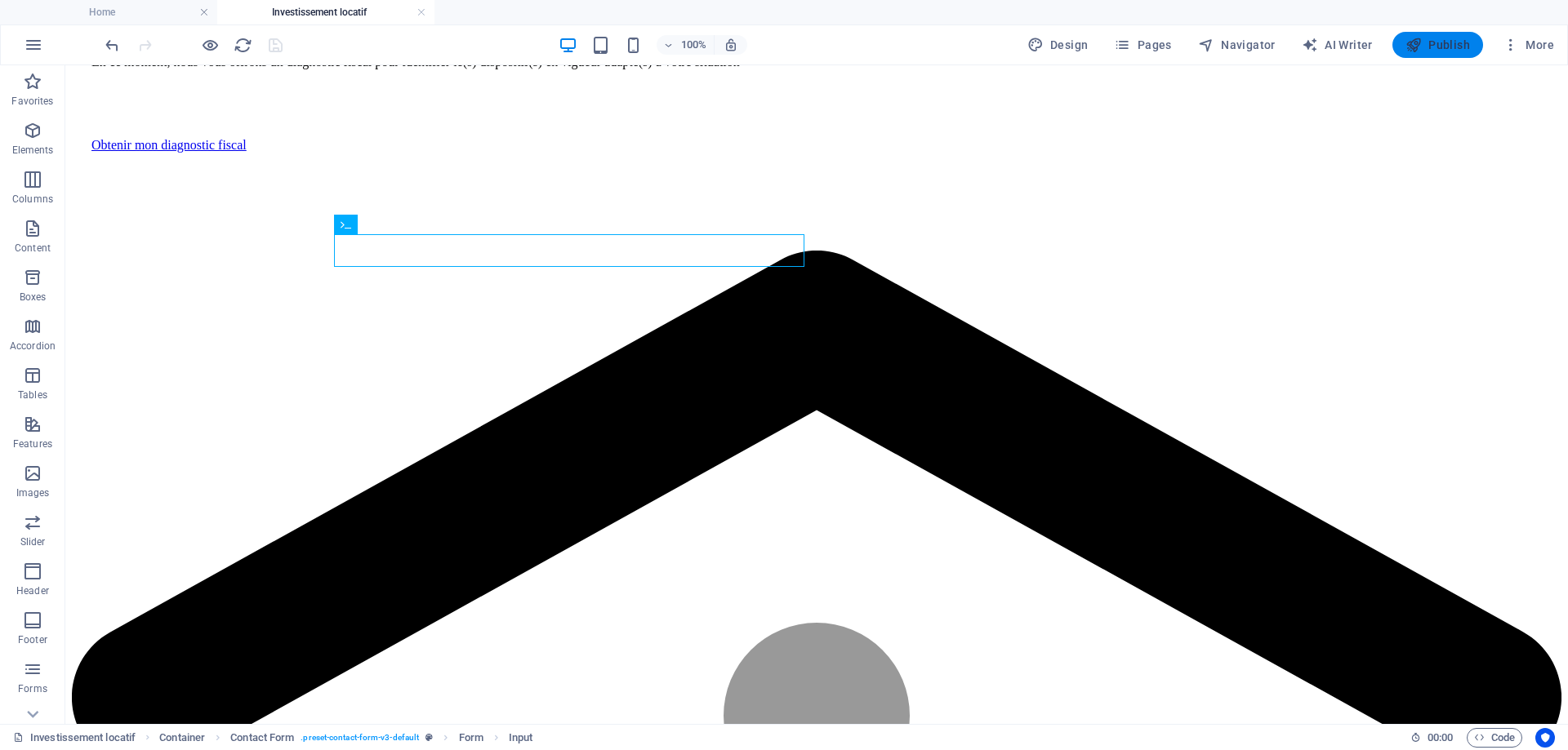
click at [1456, 54] on button "Publish" at bounding box center [1438, 45] width 91 height 26
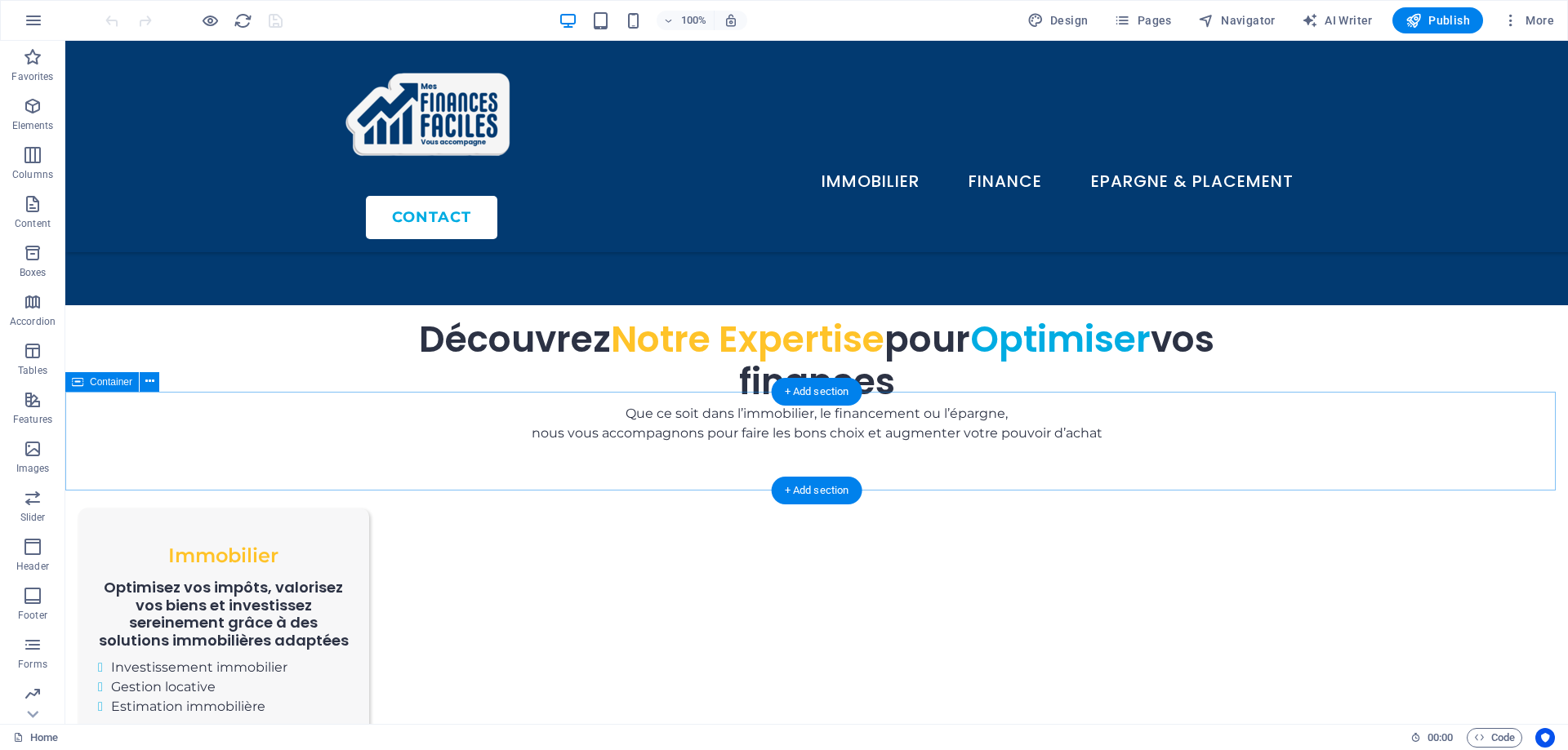
scroll to position [898, 0]
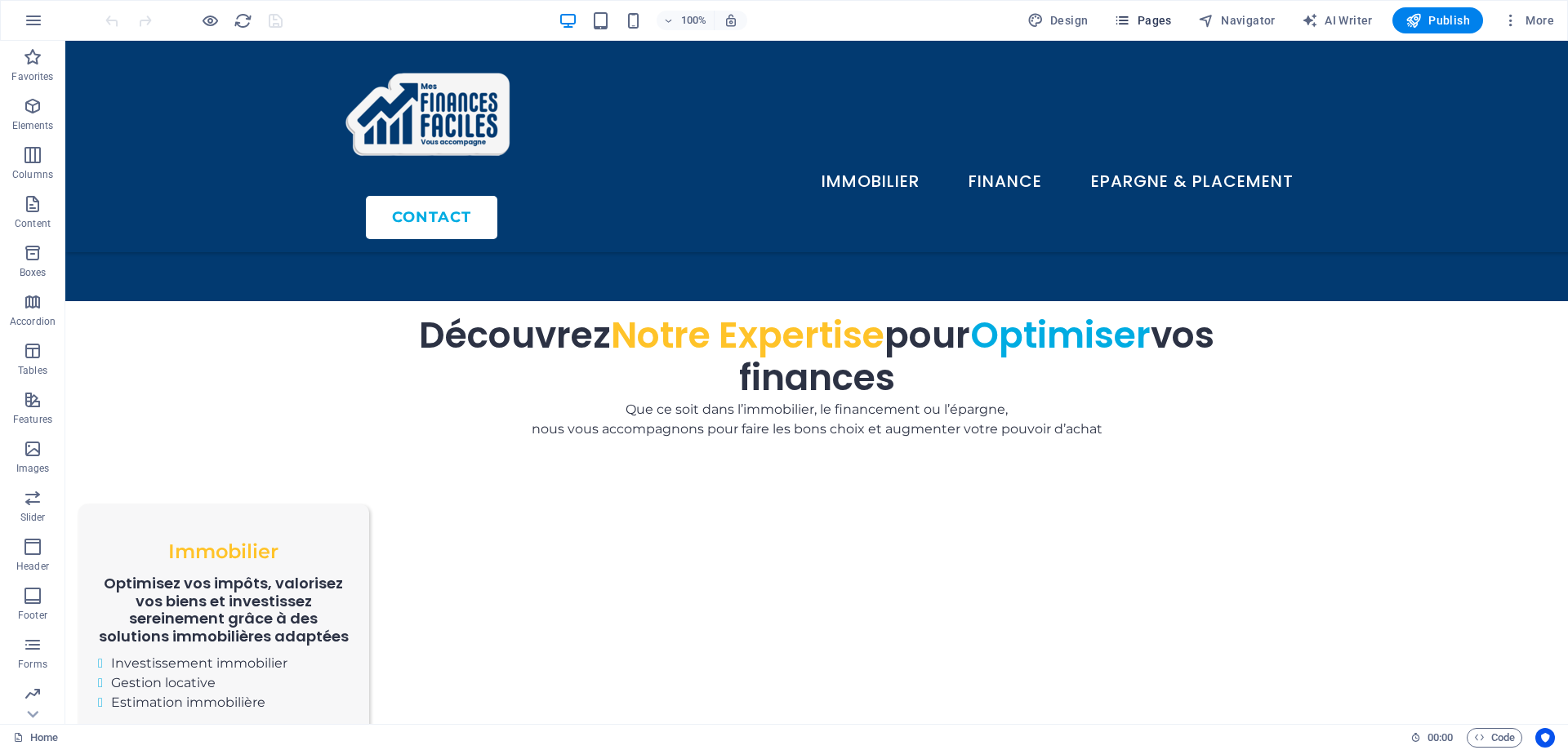
click at [1151, 24] on span "Pages" at bounding box center [1142, 20] width 57 height 16
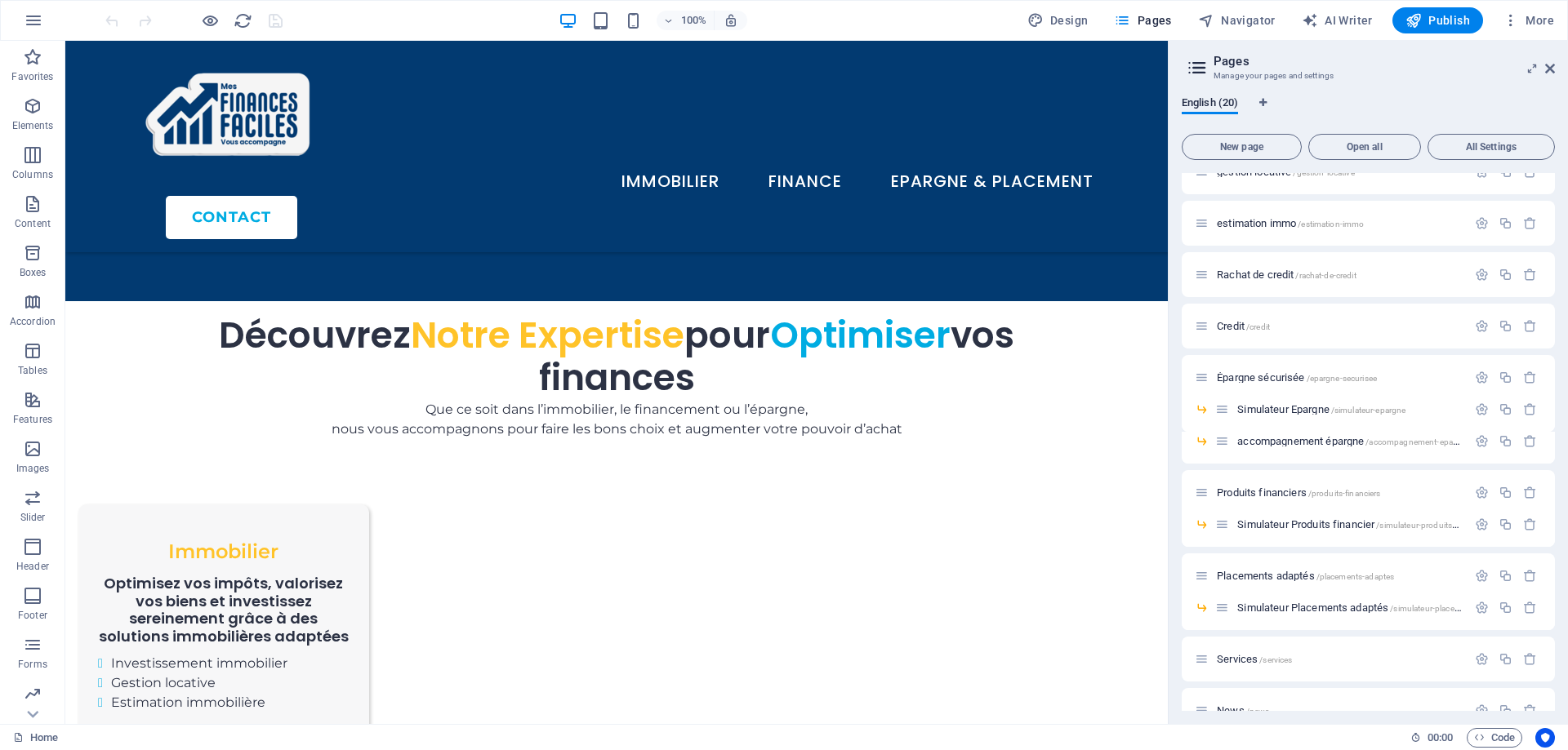
scroll to position [81, 0]
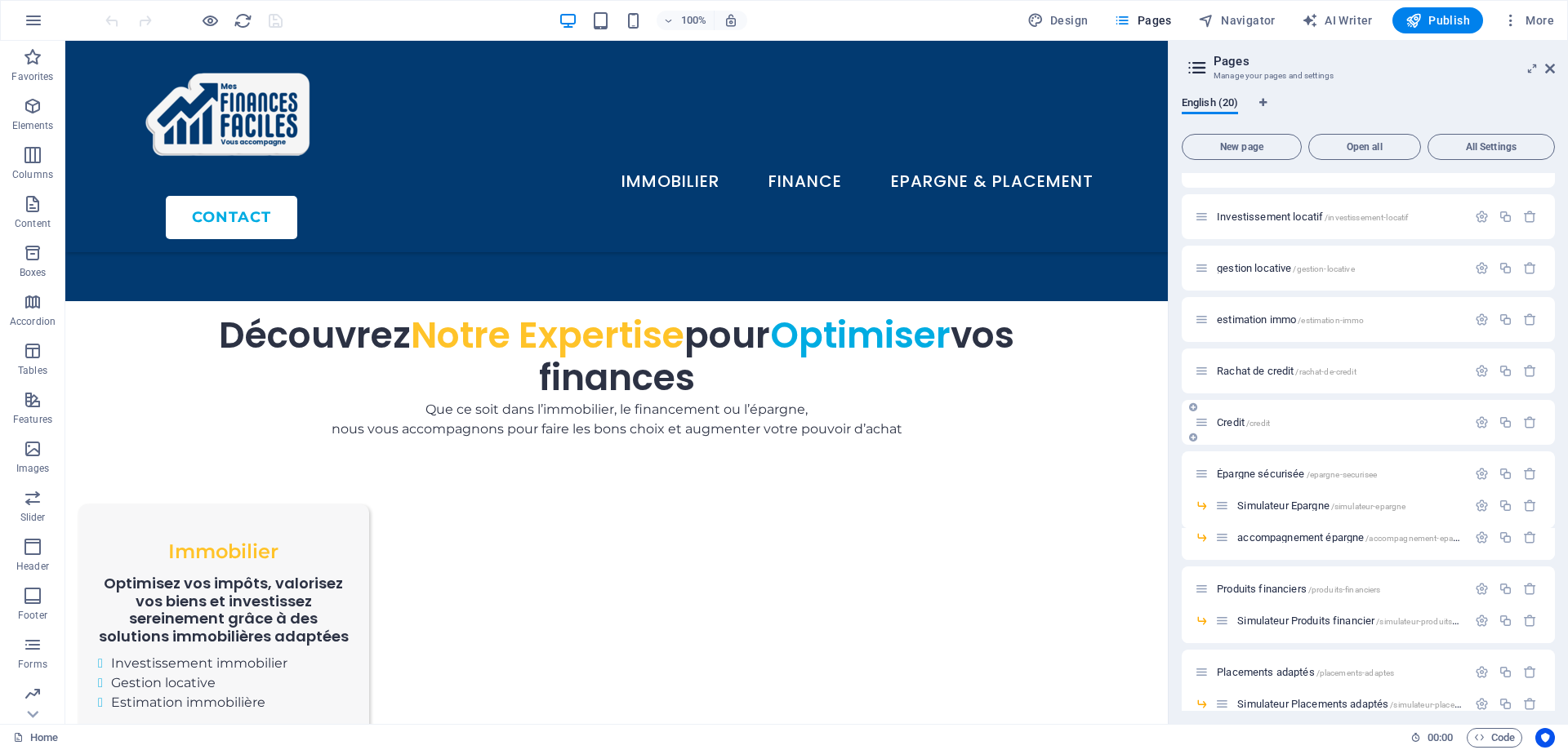
click at [1247, 426] on span "/credit" at bounding box center [1258, 422] width 23 height 9
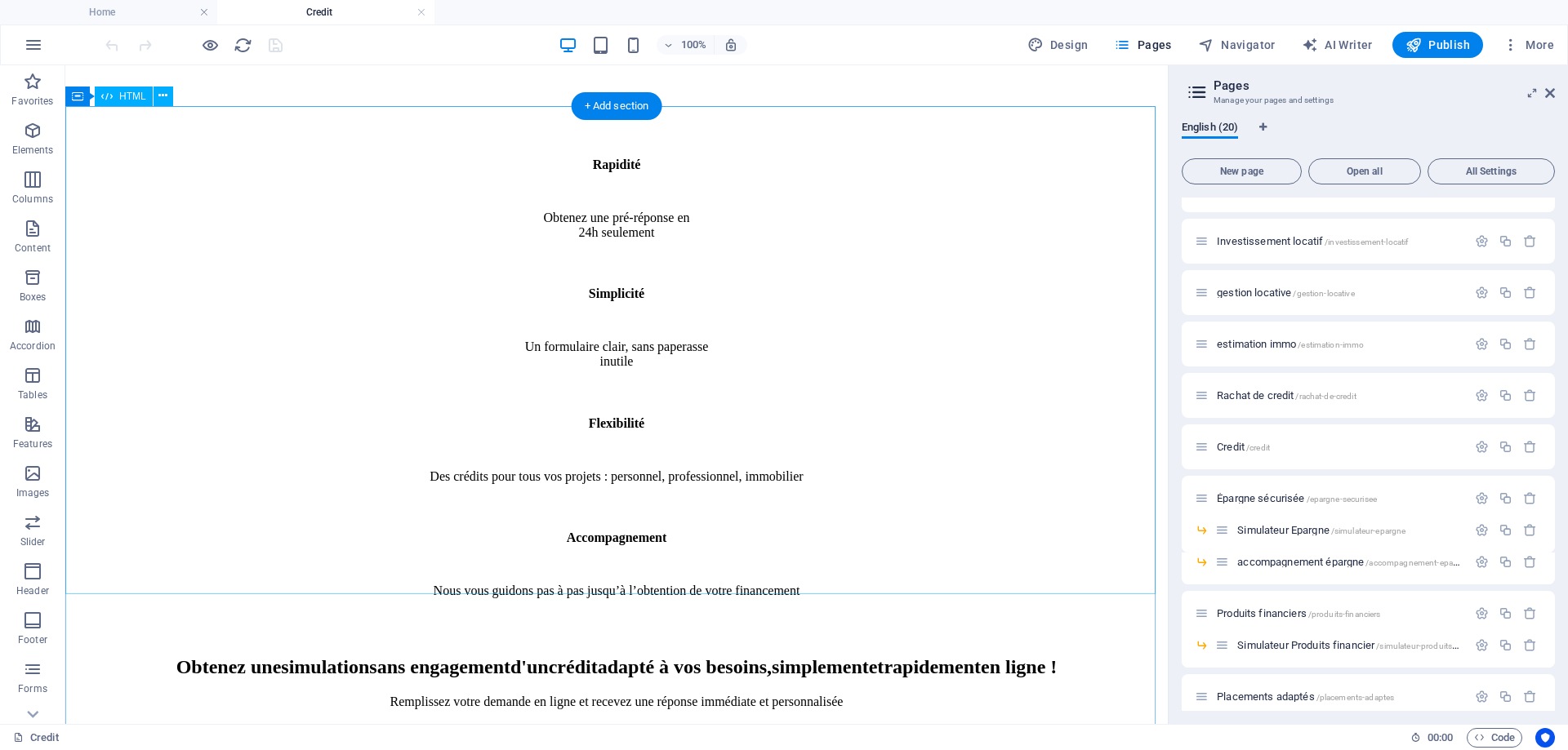
scroll to position [1061, 0]
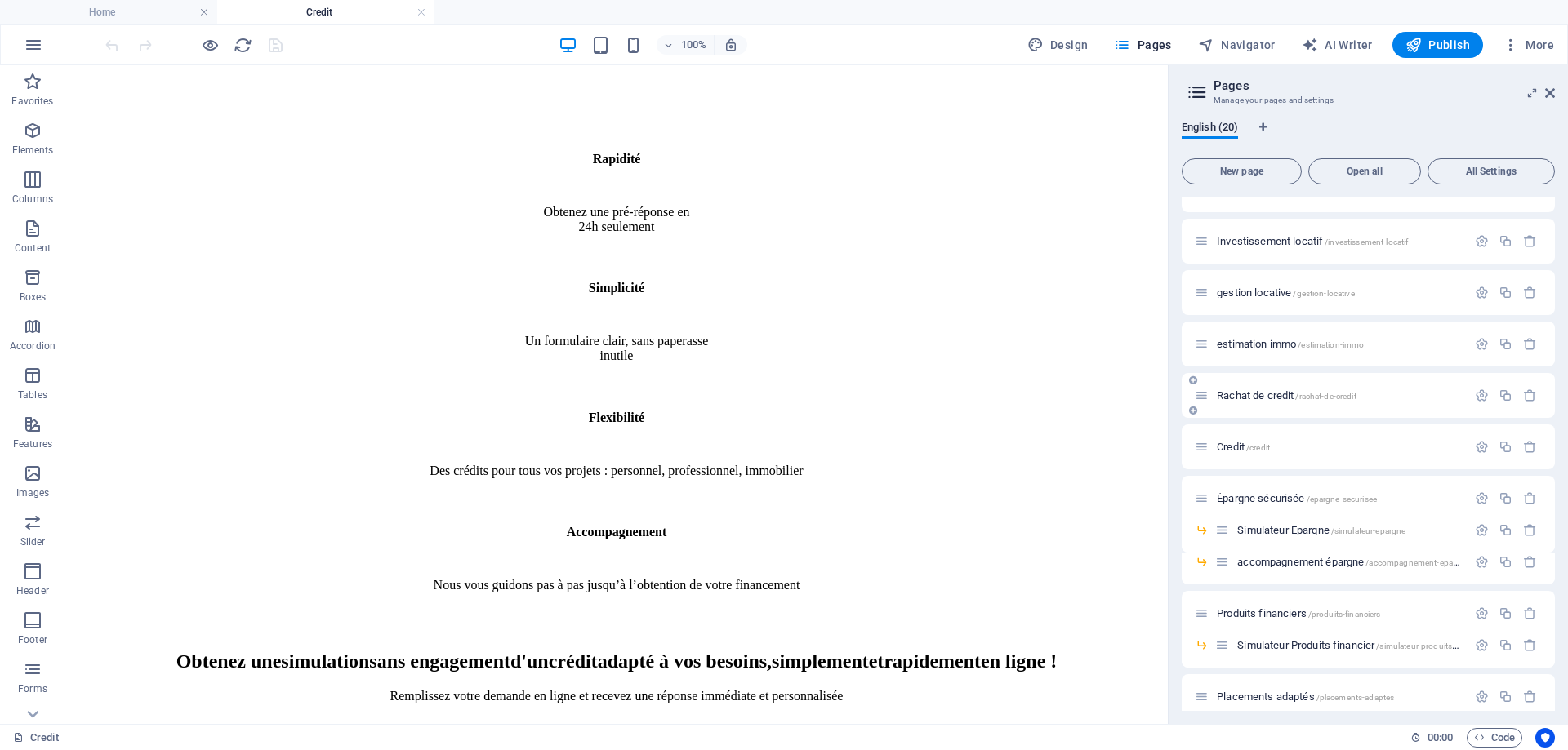
click at [1279, 393] on span "Rachat de credit /rachat-de-credit" at bounding box center [1286, 395] width 140 height 13
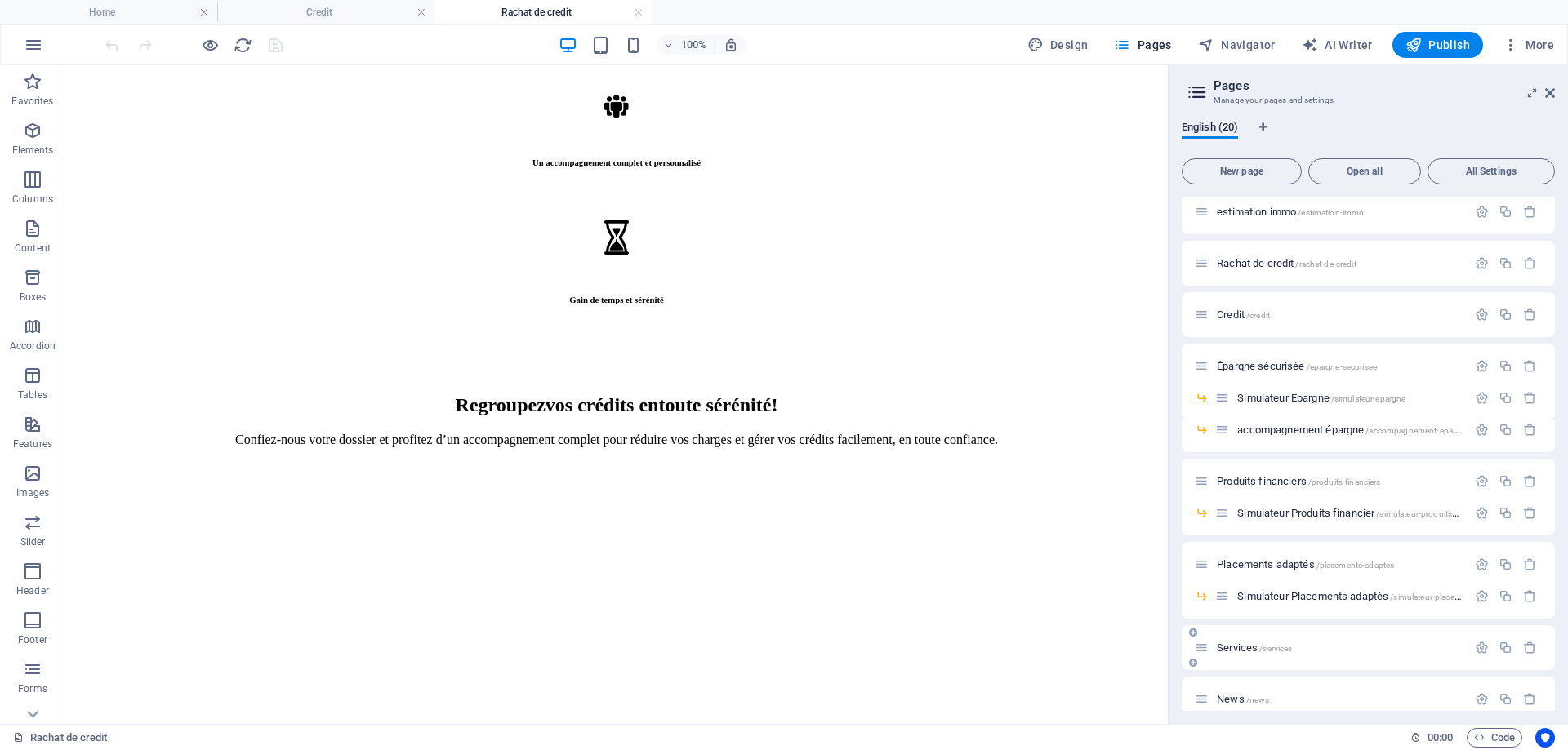
scroll to position [327, 0]
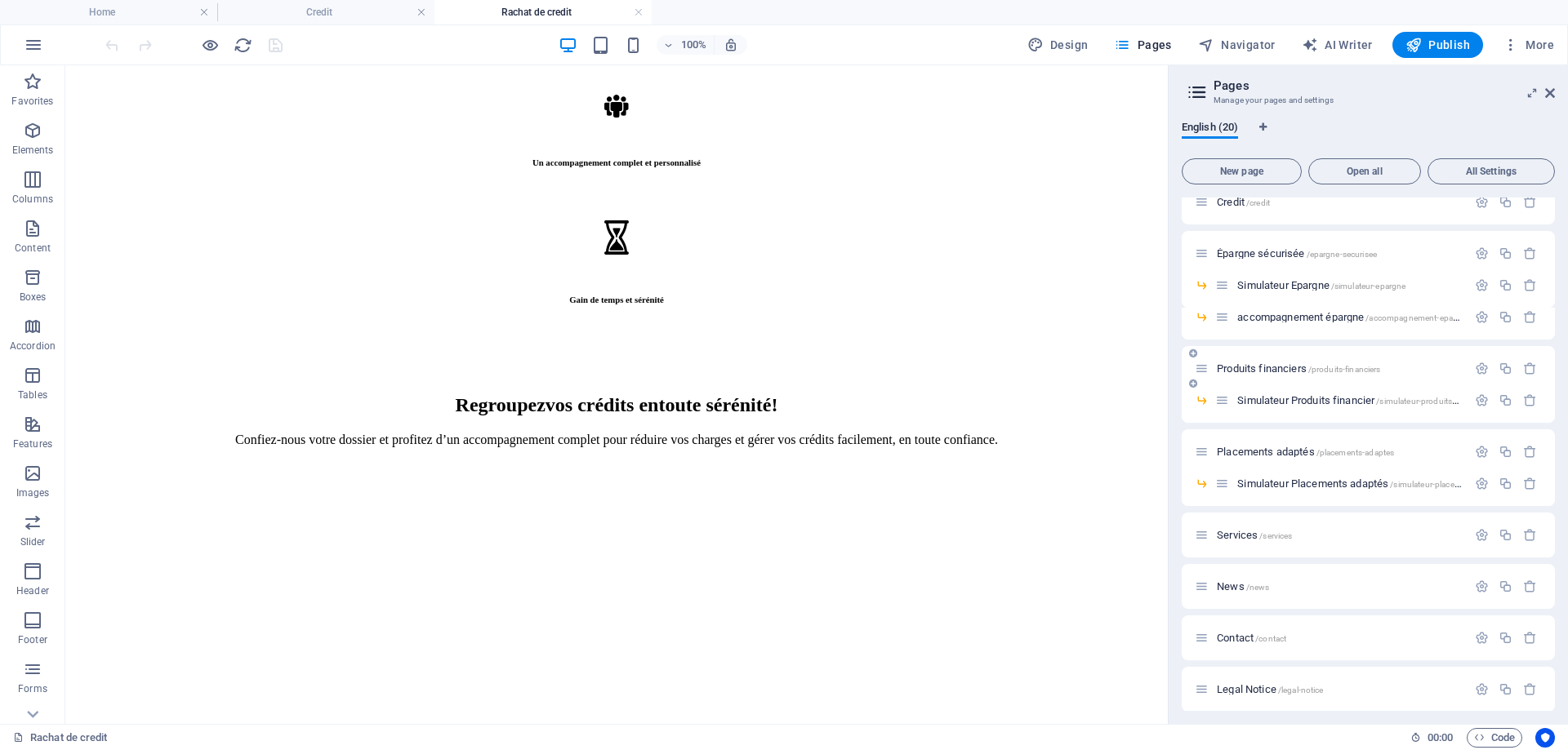
click at [1272, 366] on span "Produits financiers /produits-financiers" at bounding box center [1298, 368] width 164 height 13
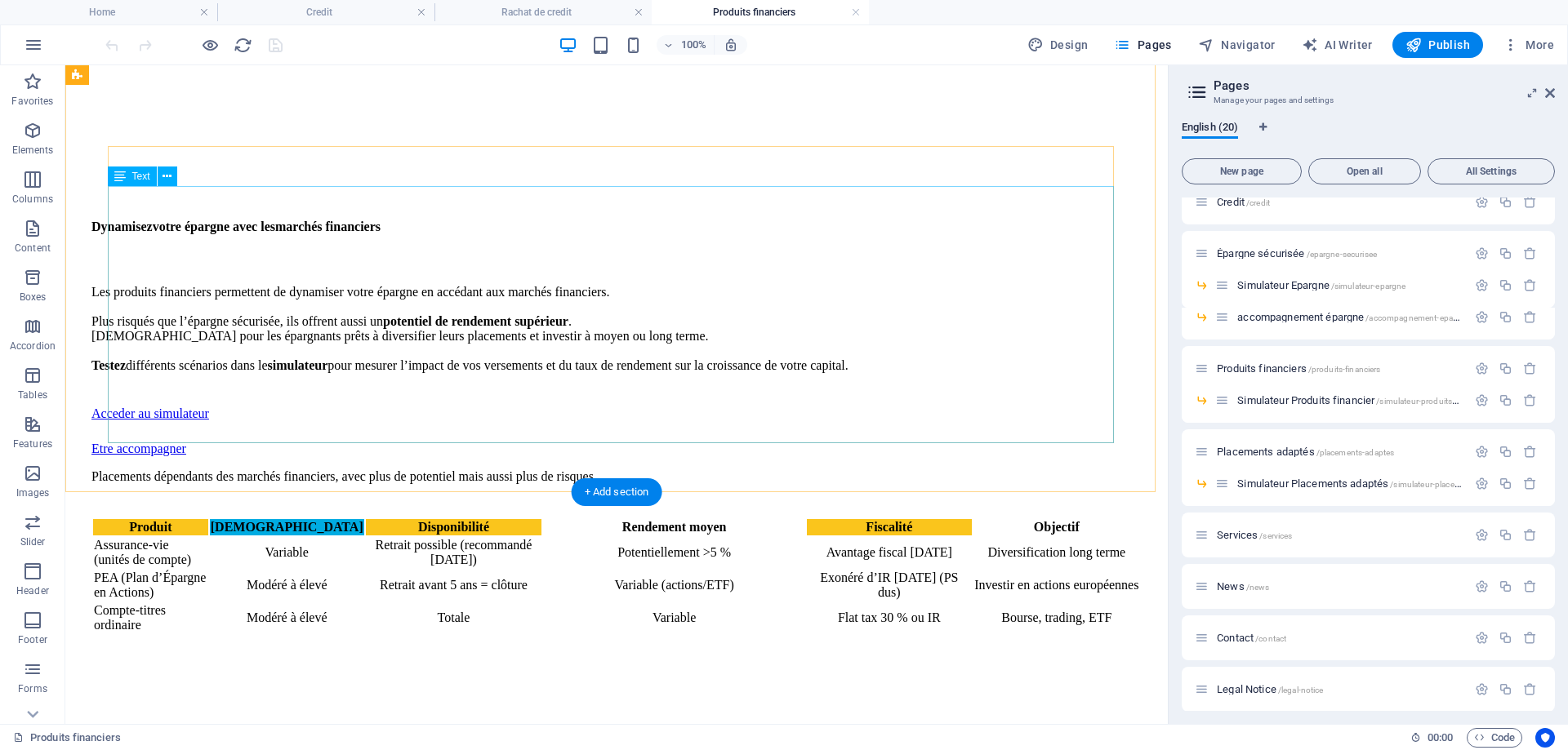
scroll to position [653, 0]
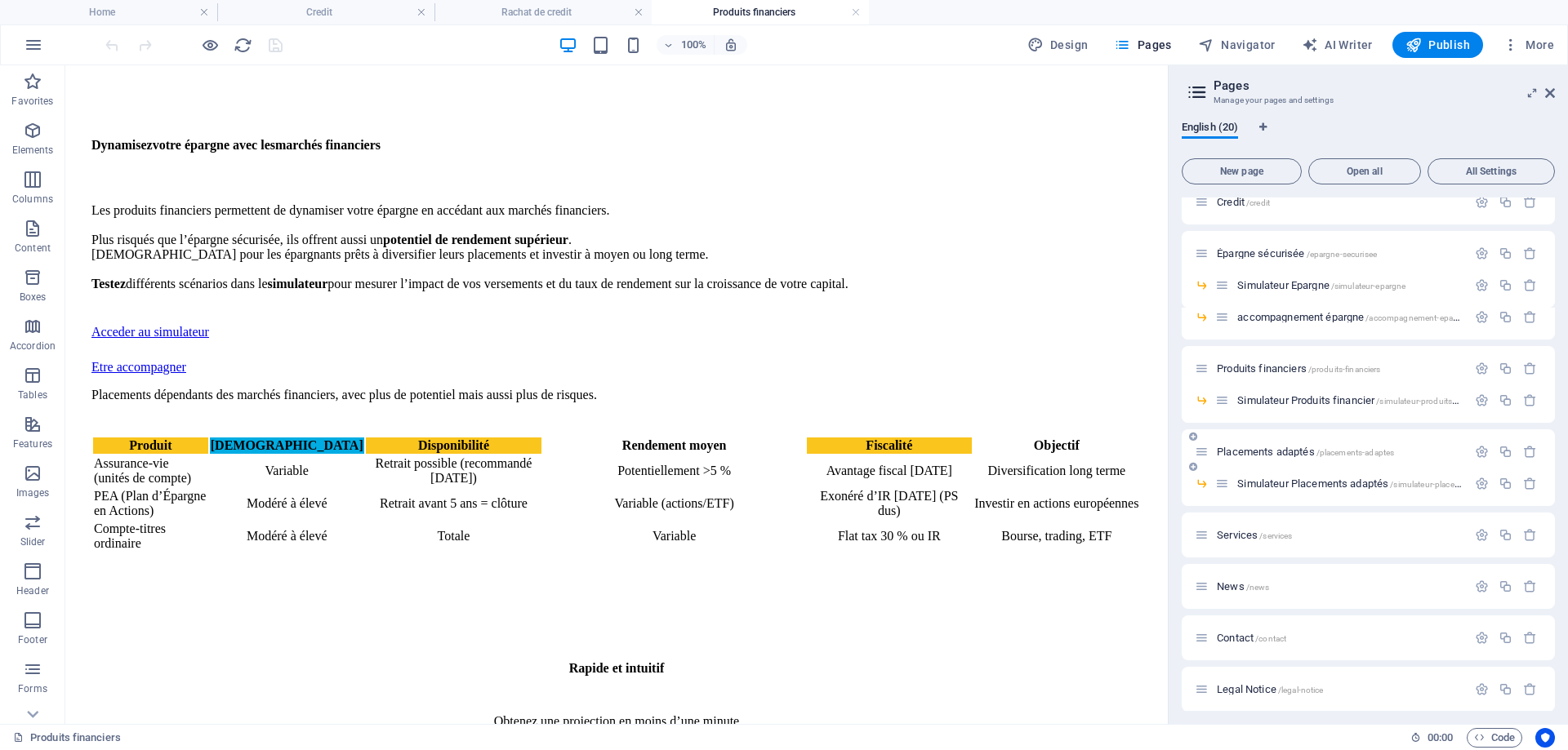
click at [1300, 452] on span "Placements adaptés /placements-adaptes" at bounding box center [1304, 452] width 177 height 13
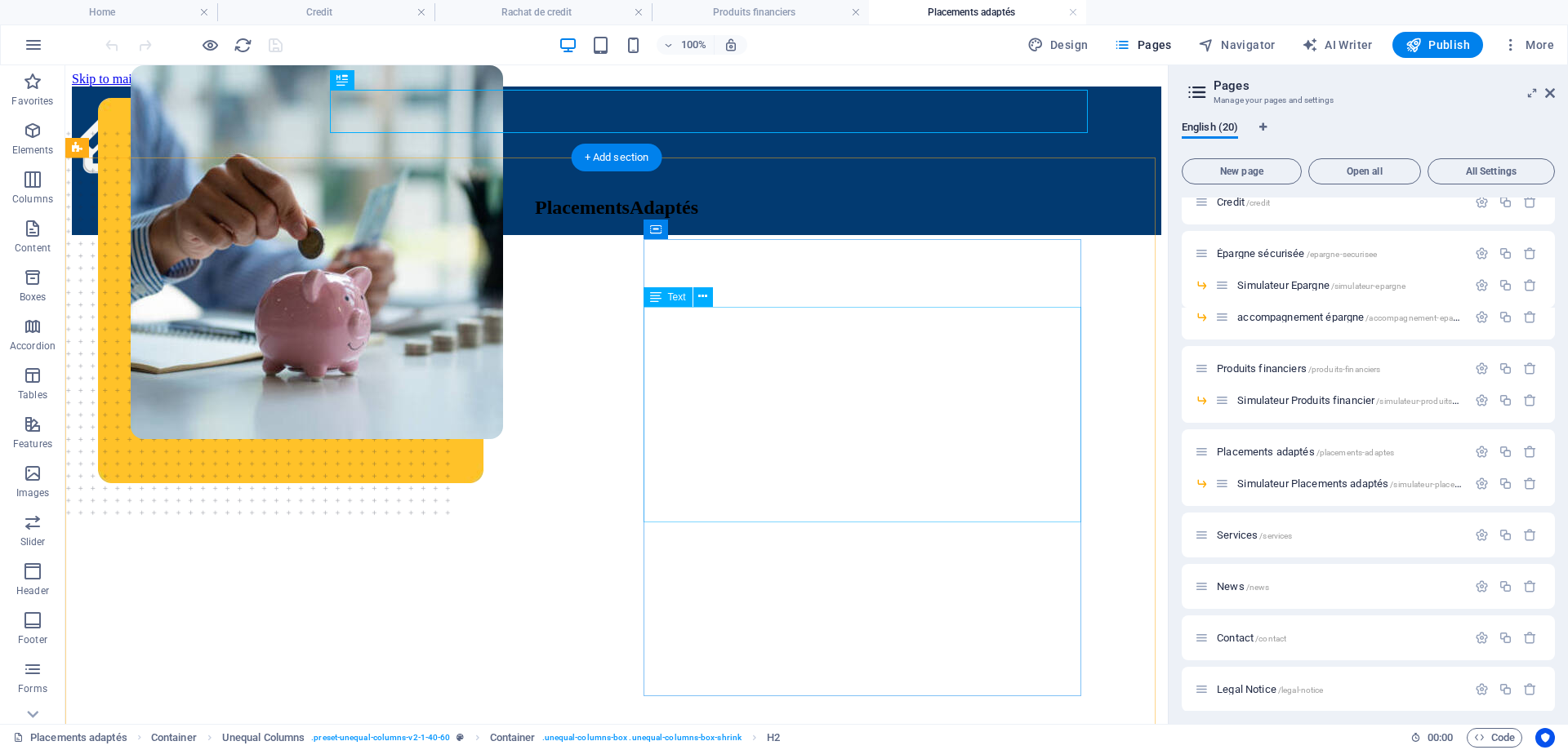
scroll to position [164, 0]
